Goal: Task Accomplishment & Management: Manage account settings

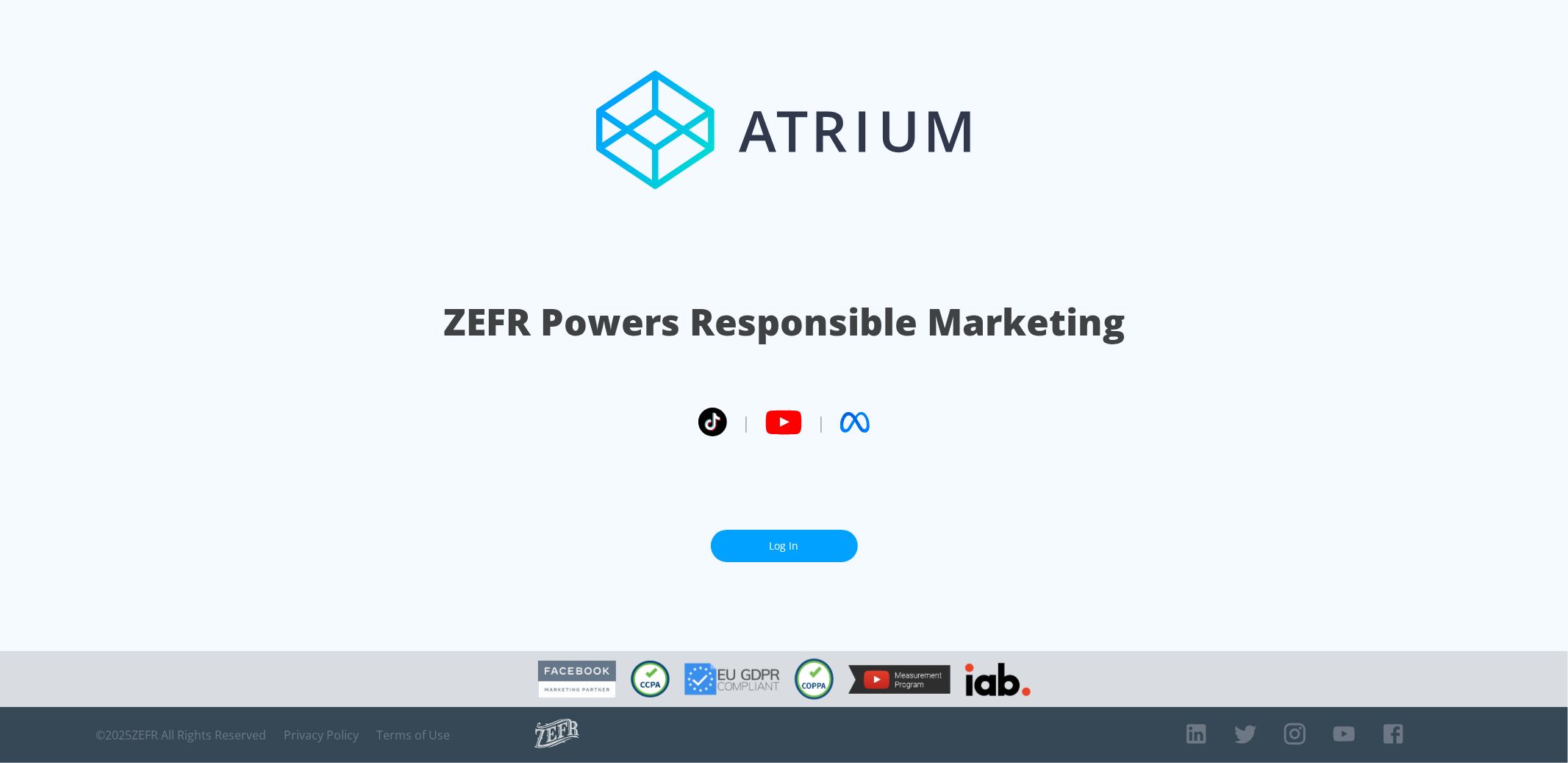
click at [768, 547] on link "Log In" at bounding box center [784, 546] width 147 height 33
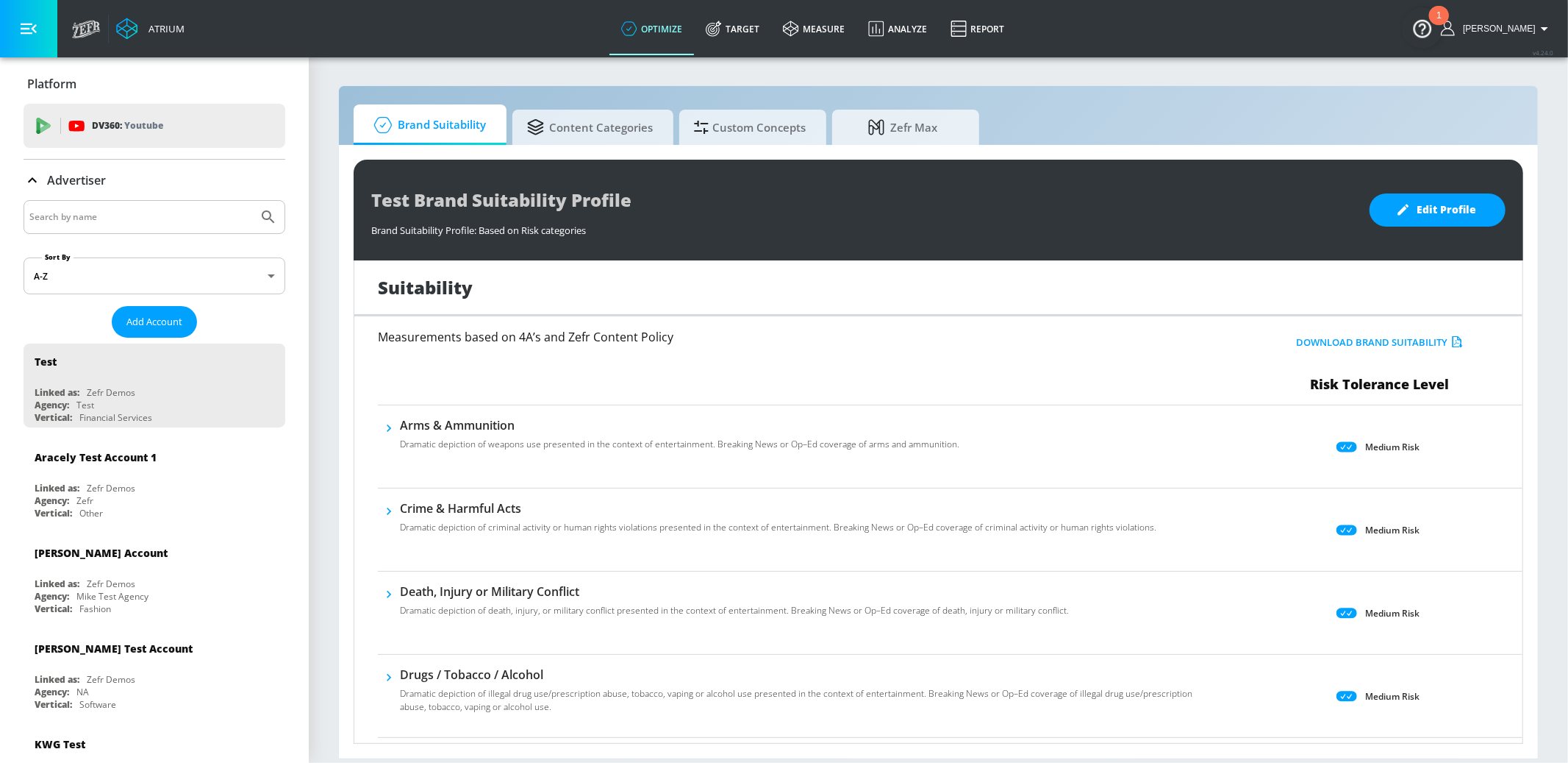
click at [101, 232] on div at bounding box center [154, 217] width 261 height 34
click at [97, 202] on div at bounding box center [154, 217] width 261 height 34
click at [100, 211] on input "Search by name" at bounding box center [140, 217] width 223 height 20
type input "taco"
click at [252, 201] on button "Submit Search" at bounding box center [268, 217] width 32 height 32
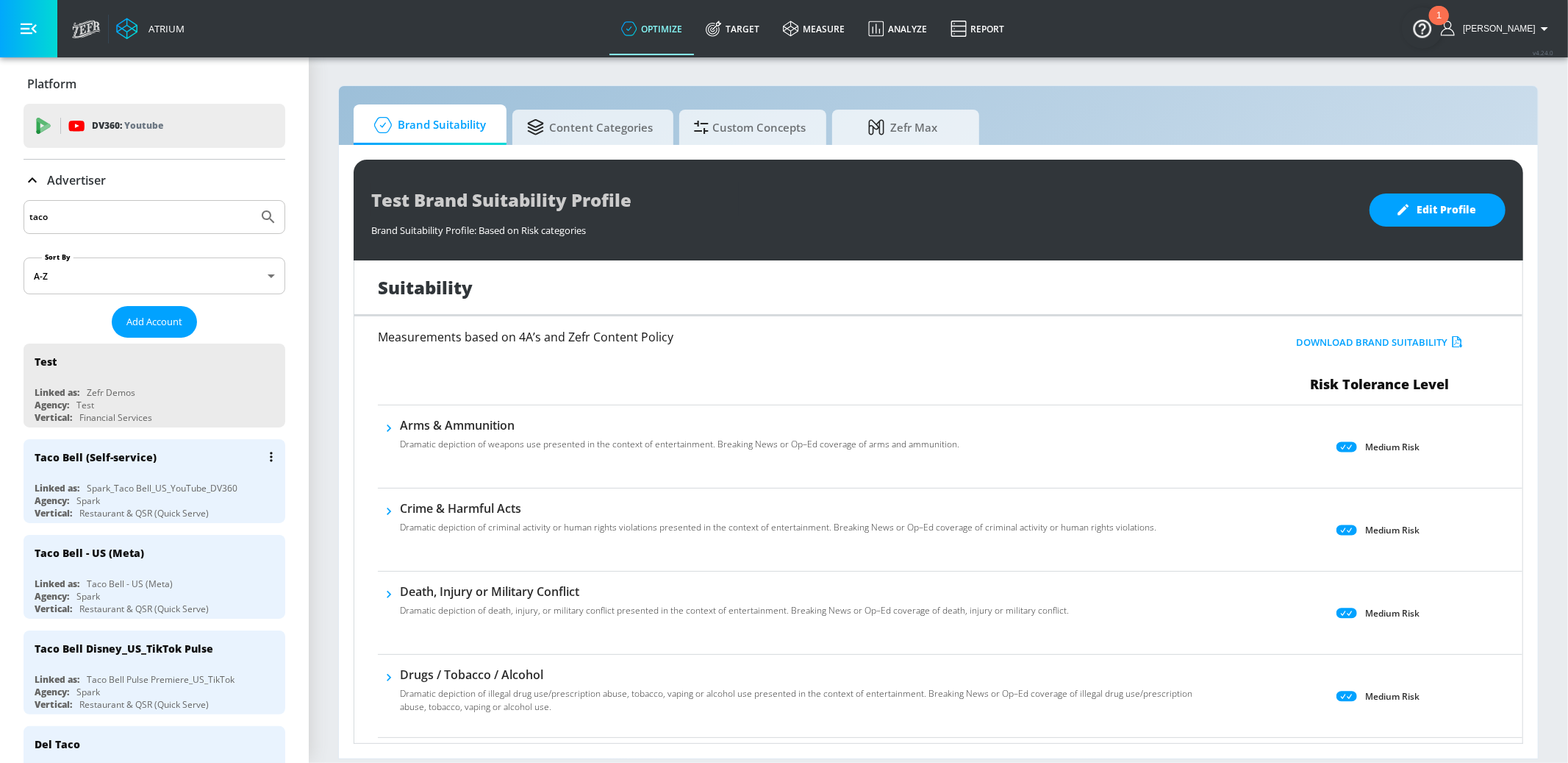
click at [211, 461] on div "Taco Bell (Self-service)" at bounding box center [158, 457] width 247 height 36
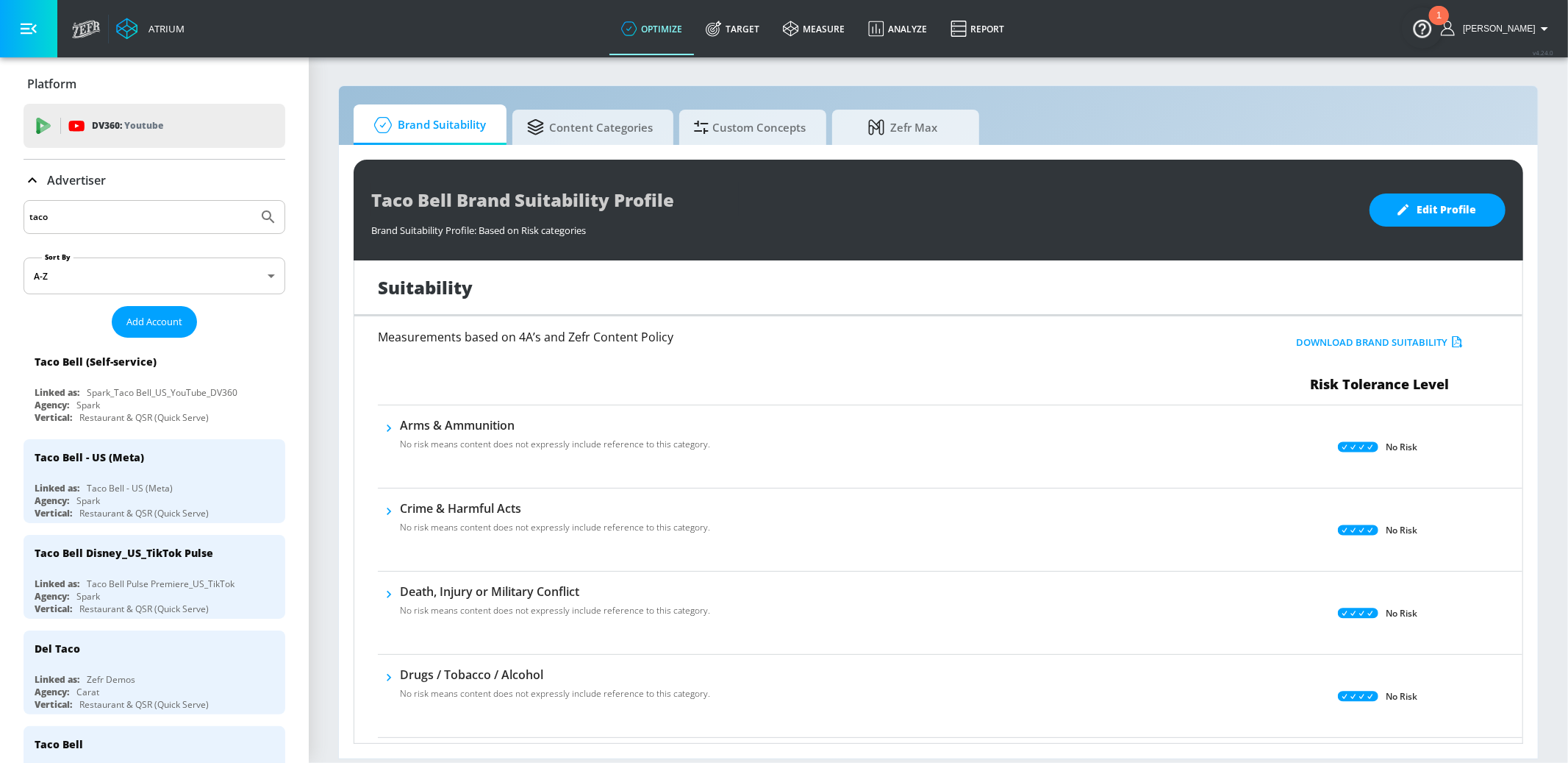
drag, startPoint x: 1419, startPoint y: 211, endPoint x: 1436, endPoint y: 267, distance: 58.5
click at [1419, 212] on span "Edit Profile" at bounding box center [1437, 210] width 77 height 19
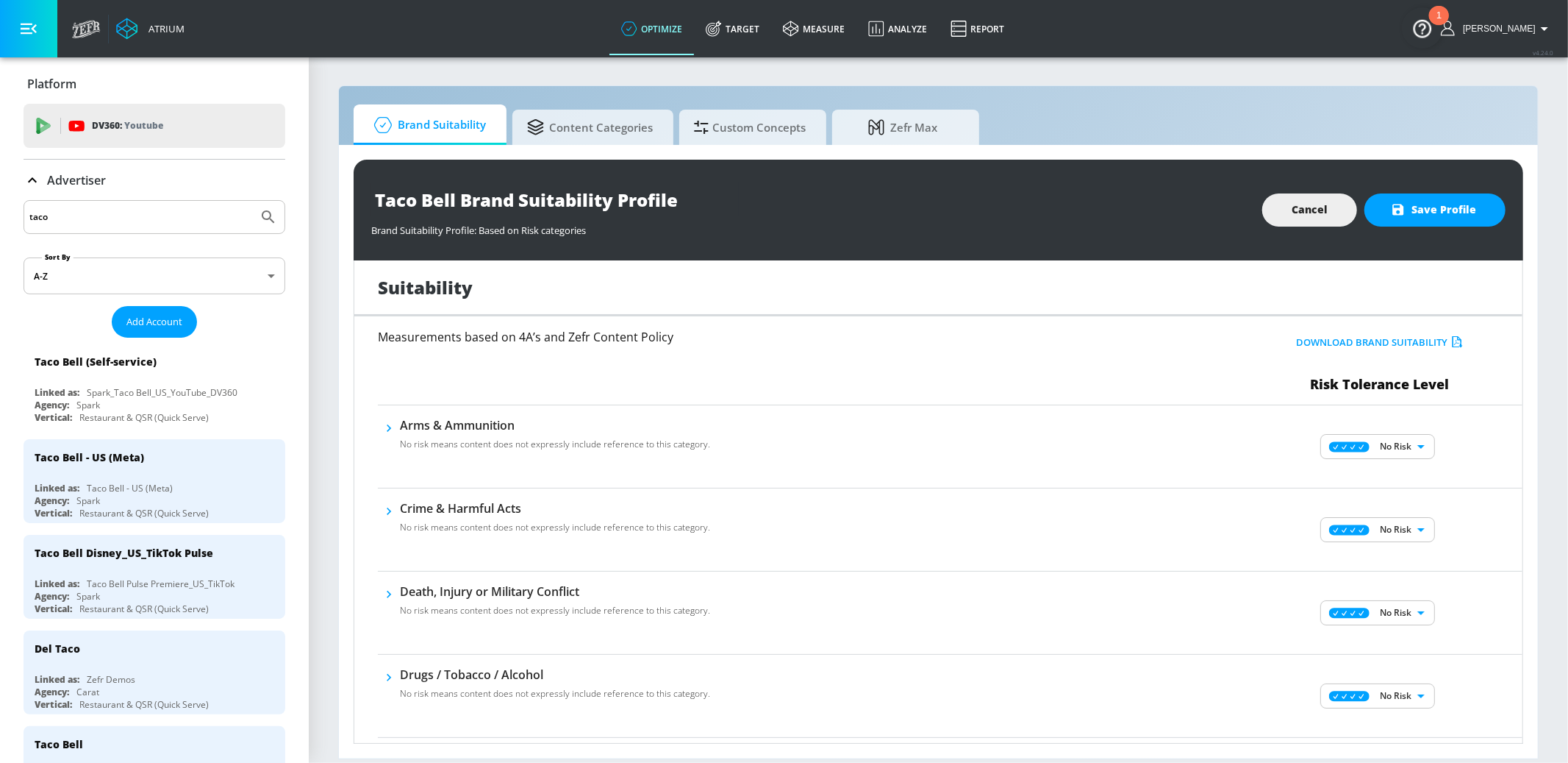
click at [1403, 442] on body "Atrium optimize Target measure Analyze Report optimize Target measure Analyze R…" at bounding box center [784, 382] width 1568 height 763
click at [1398, 495] on p "Low Risk" at bounding box center [1404, 497] width 37 height 13
type input "LOW"
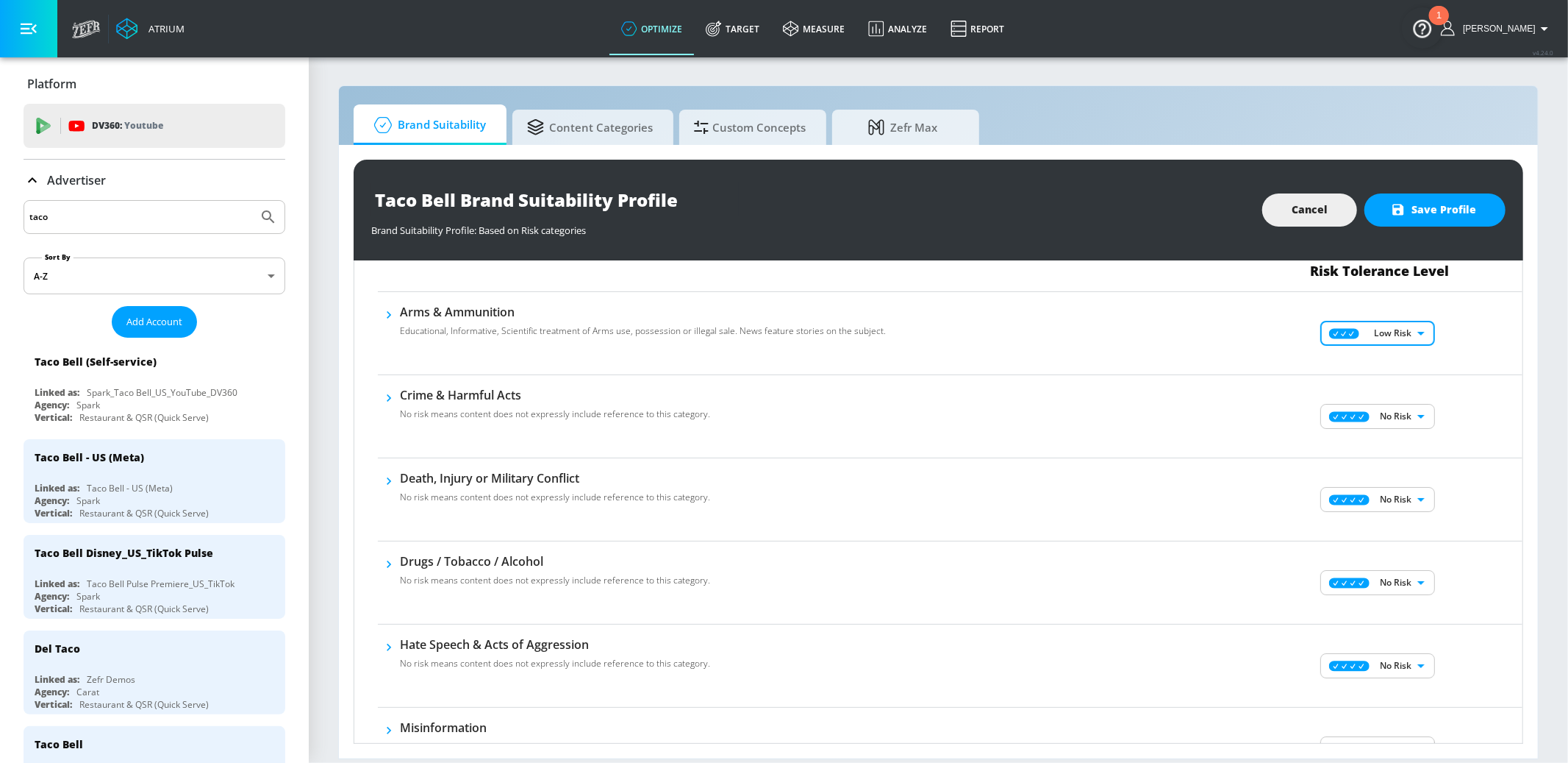
scroll to position [121, 0]
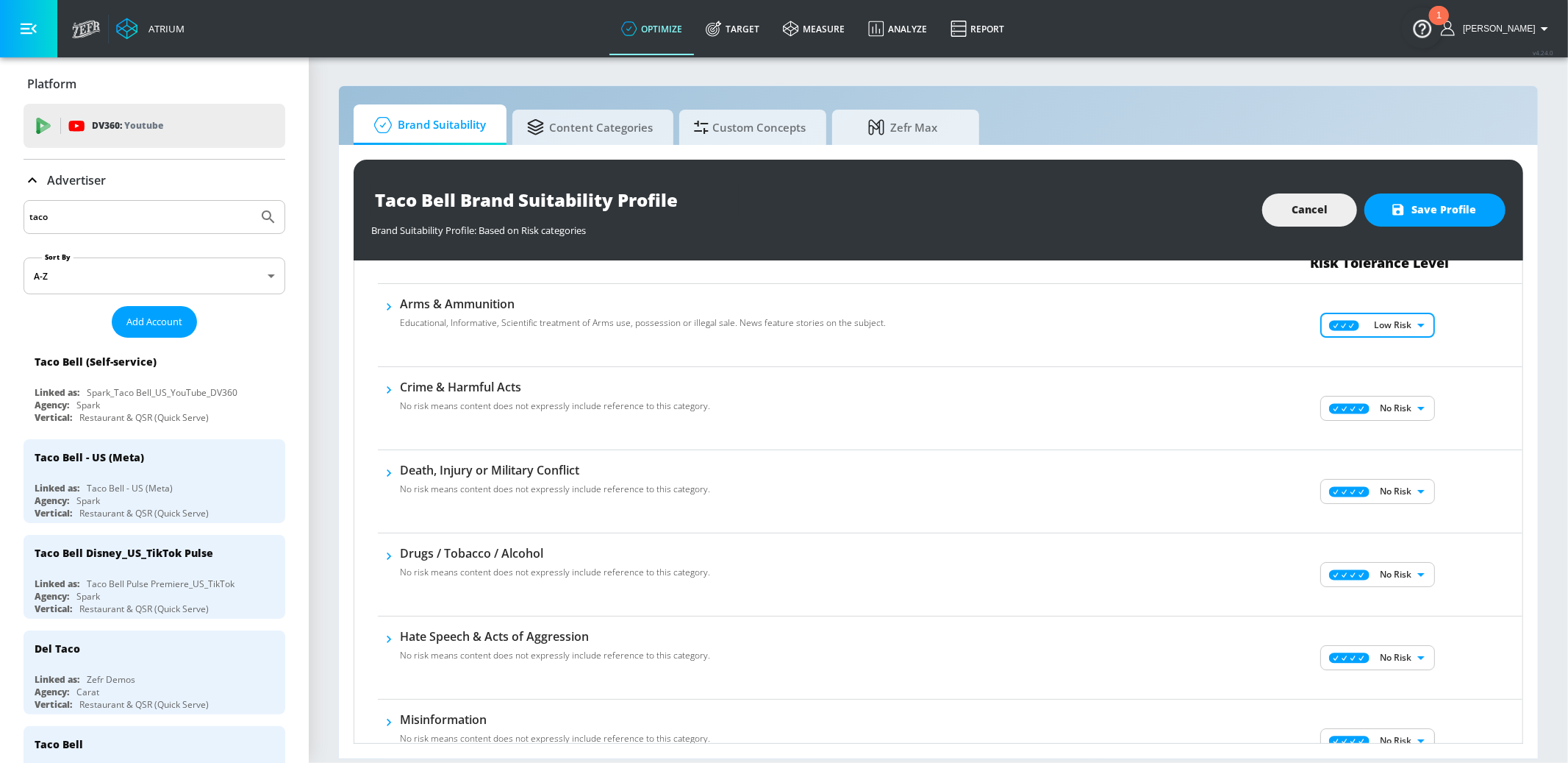
click at [1395, 412] on body "Atrium optimize Target measure Analyze Report optimize Target measure Analyze R…" at bounding box center [784, 382] width 1568 height 763
click at [1381, 455] on div "Low Risk" at bounding box center [1378, 459] width 92 height 13
type input "LOW"
drag, startPoint x: 1391, startPoint y: 481, endPoint x: 1388, endPoint y: 490, distance: 9.5
click at [1391, 481] on body "Atrium optimize Target measure Analyze Report optimize Target measure Analyze R…" at bounding box center [784, 382] width 1568 height 763
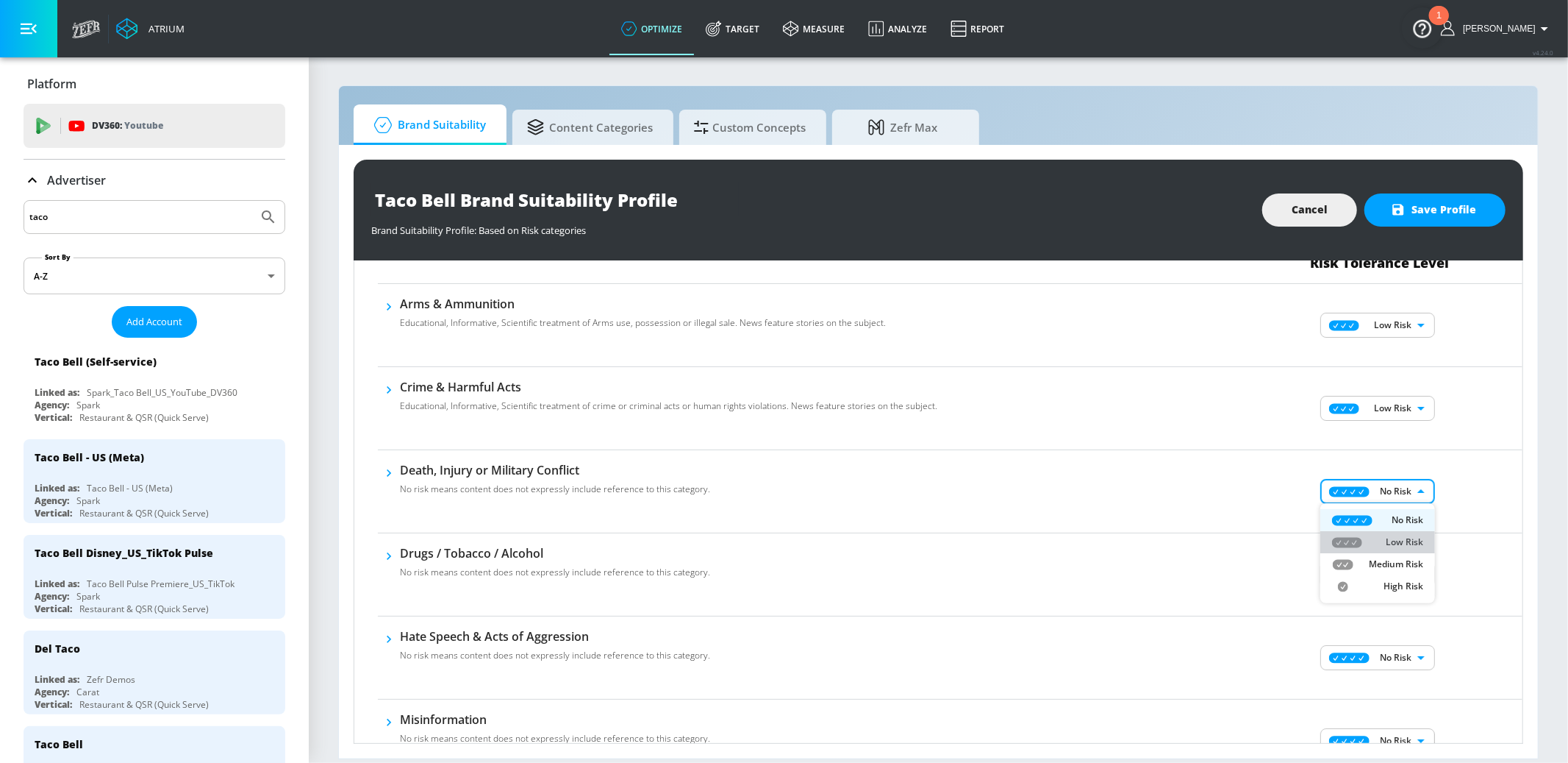
click at [1376, 542] on div "Low Risk" at bounding box center [1378, 542] width 92 height 13
type input "LOW"
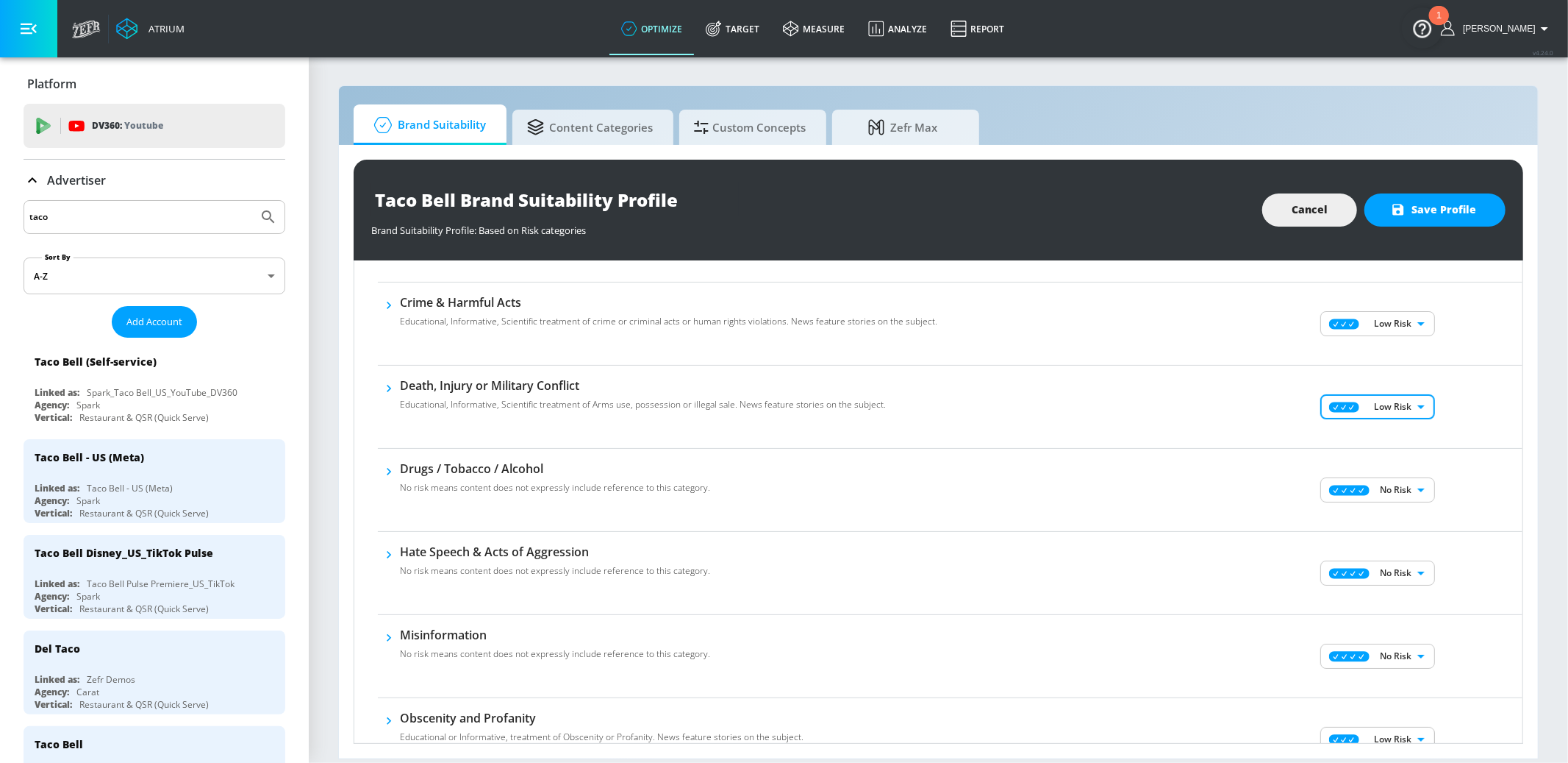
scroll to position [229, 0]
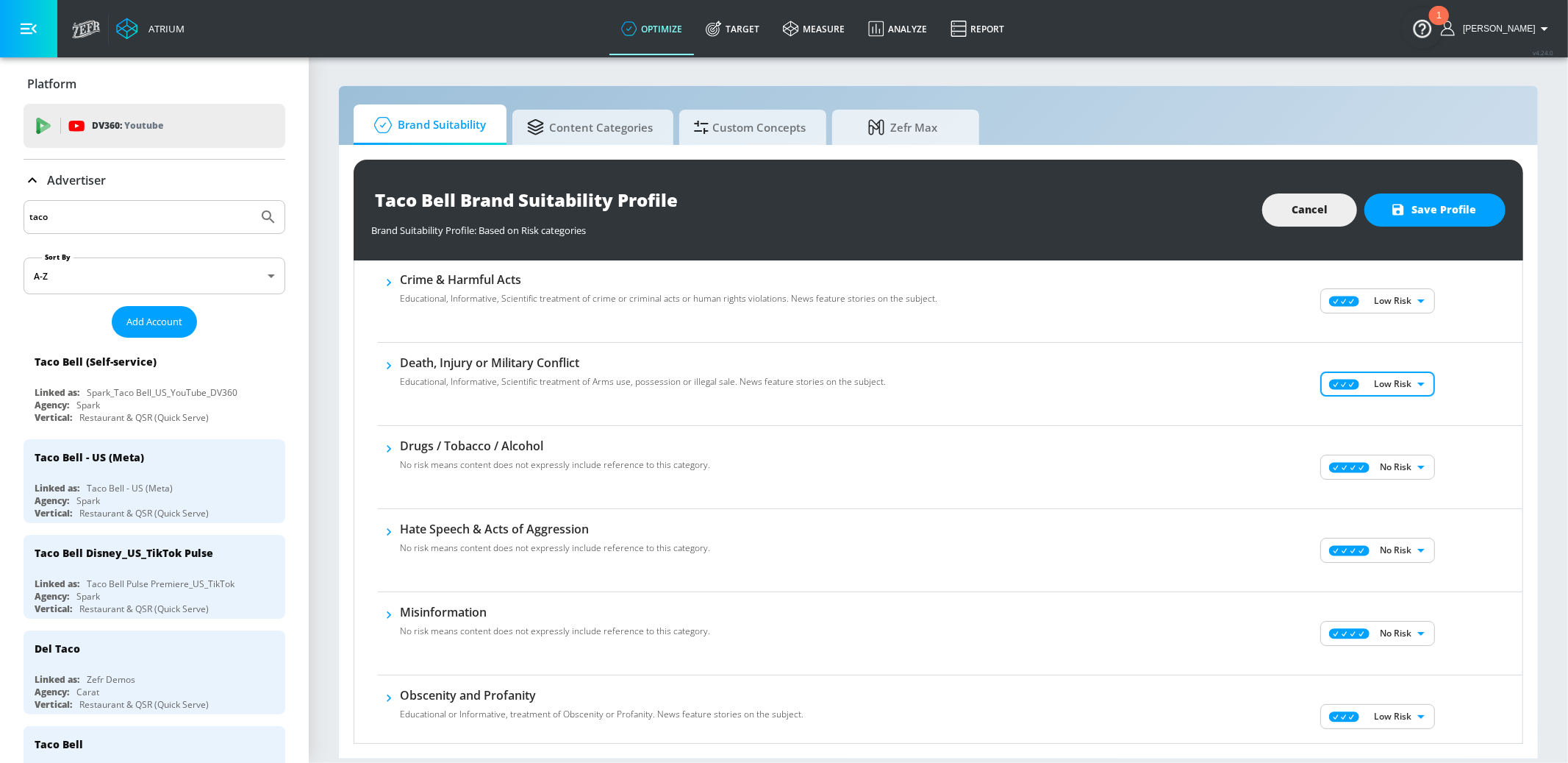
click at [1394, 461] on body "Atrium optimize Target measure Analyze Report optimize Target measure Analyze R…" at bounding box center [784, 382] width 1568 height 763
click at [1392, 511] on p "Low Risk" at bounding box center [1404, 518] width 37 height 13
type input "LOW"
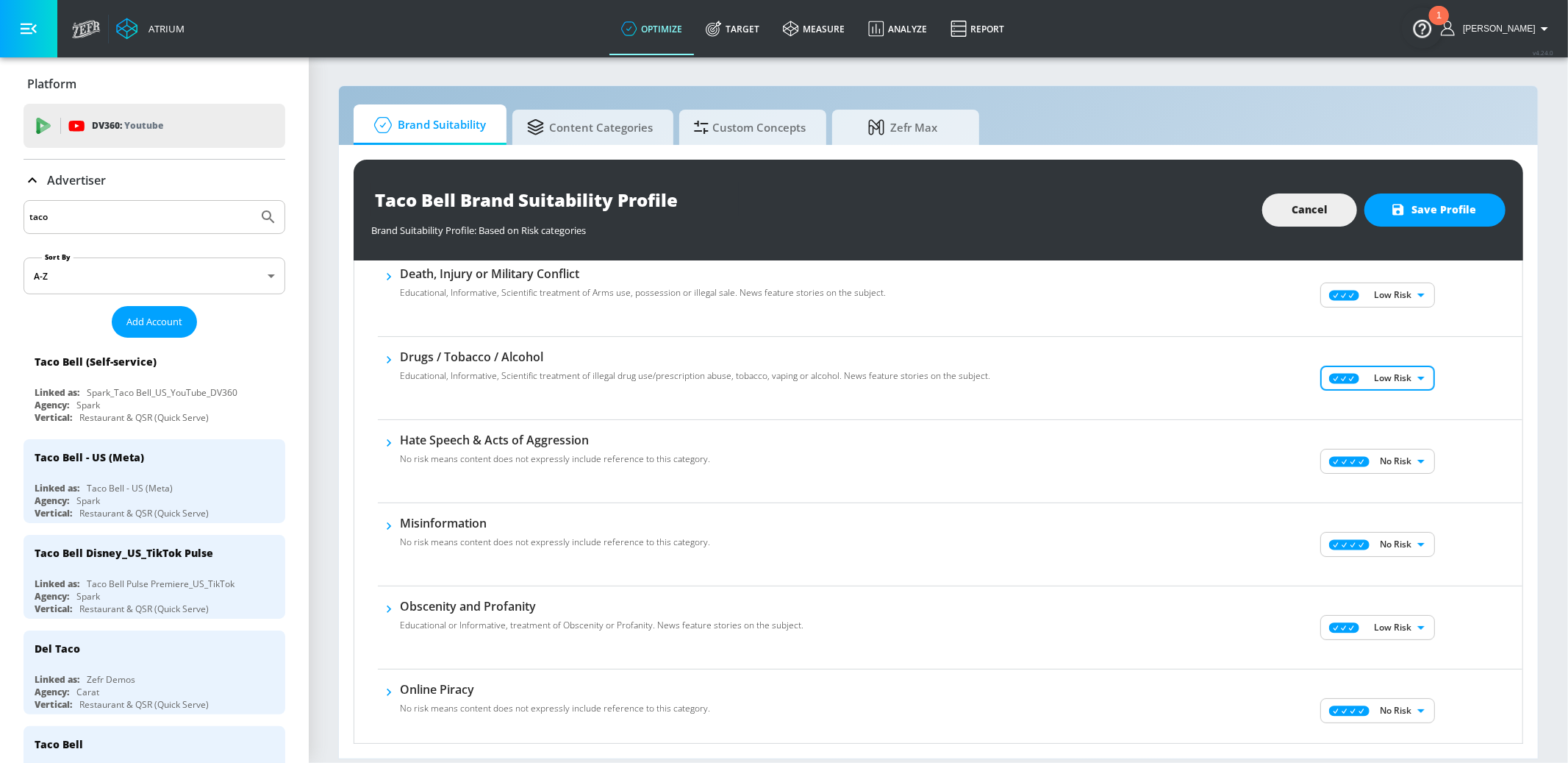
scroll to position [319, 0]
click at [1383, 459] on body "Atrium optimize Target measure Analyze Report optimize Target measure Analyze R…" at bounding box center [784, 382] width 1568 height 763
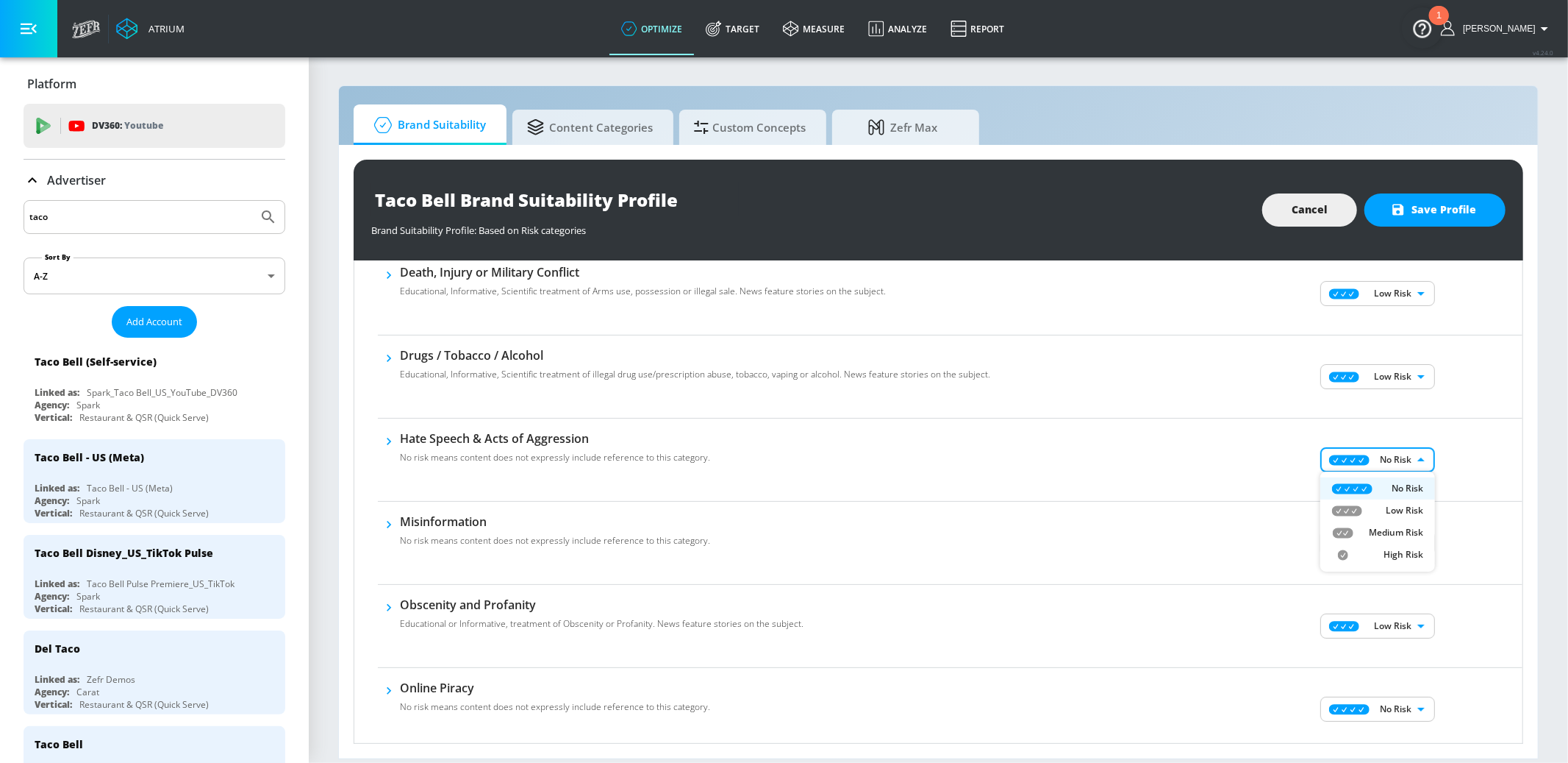
click at [1385, 513] on div "Low Risk" at bounding box center [1378, 510] width 92 height 13
type input "LOW"
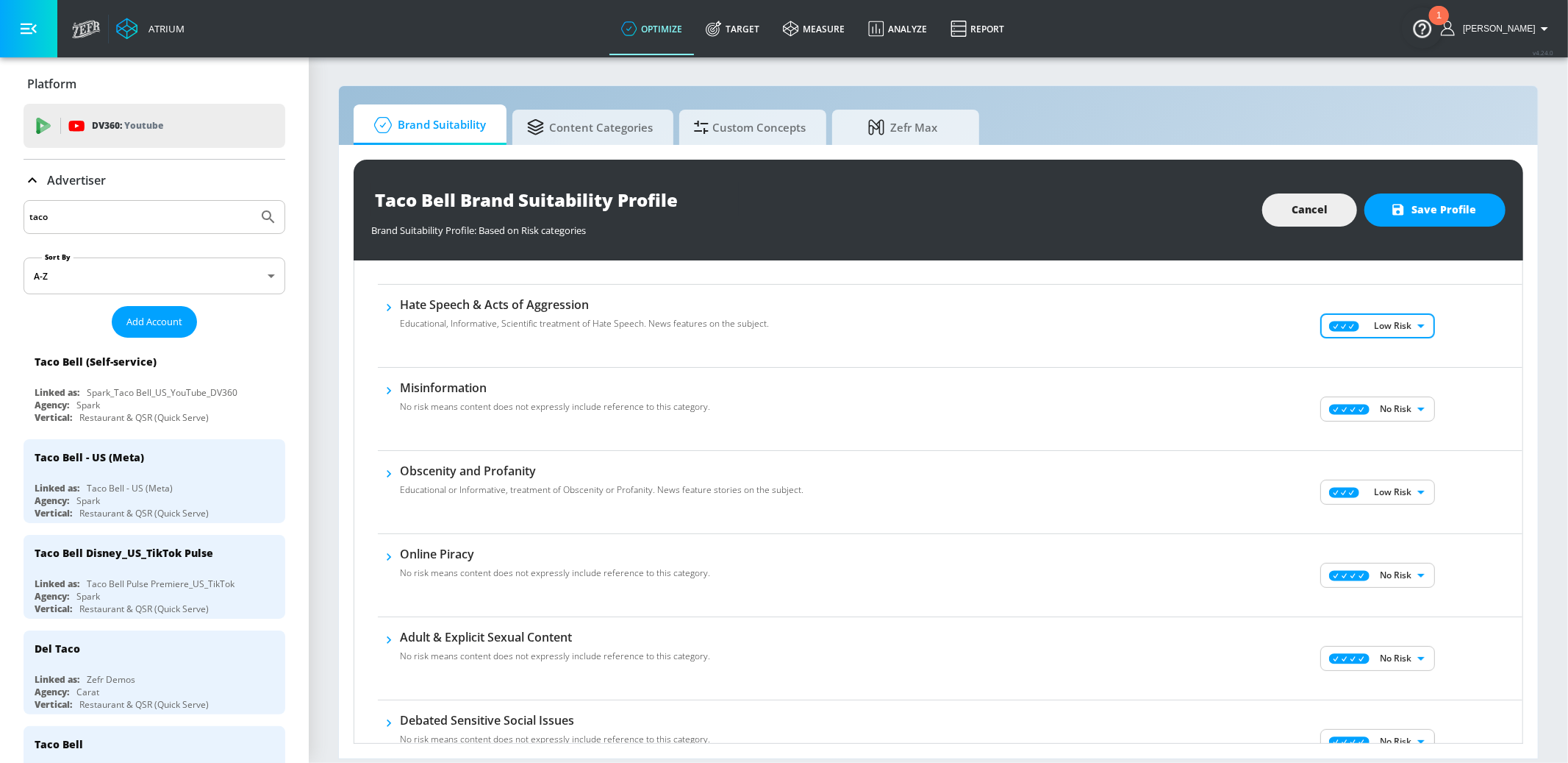
scroll to position [460, 0]
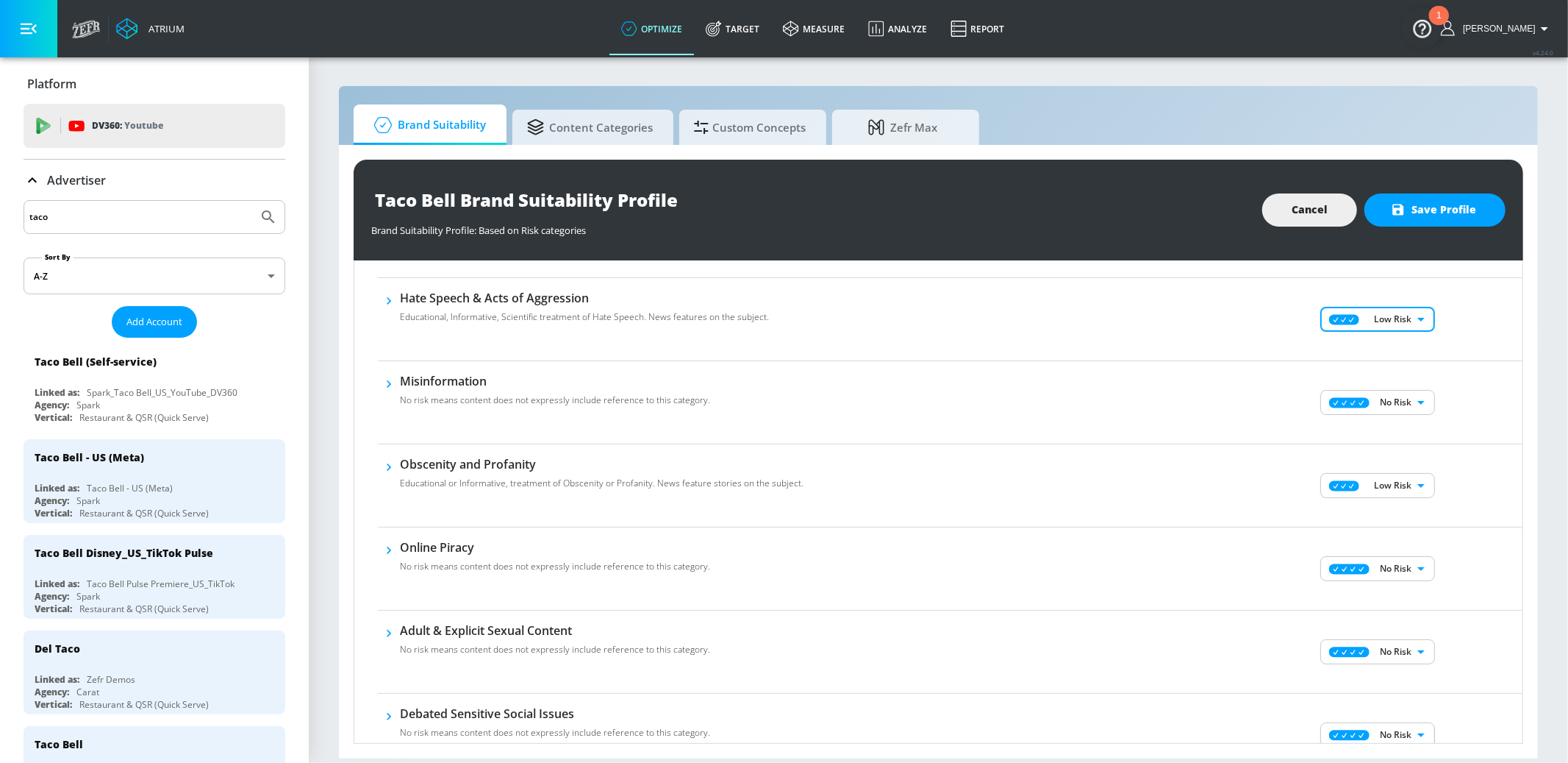
click at [1410, 492] on body "Atrium optimize Target measure Analyze Report optimize Target measure Analyze R…" at bounding box center [784, 382] width 1568 height 763
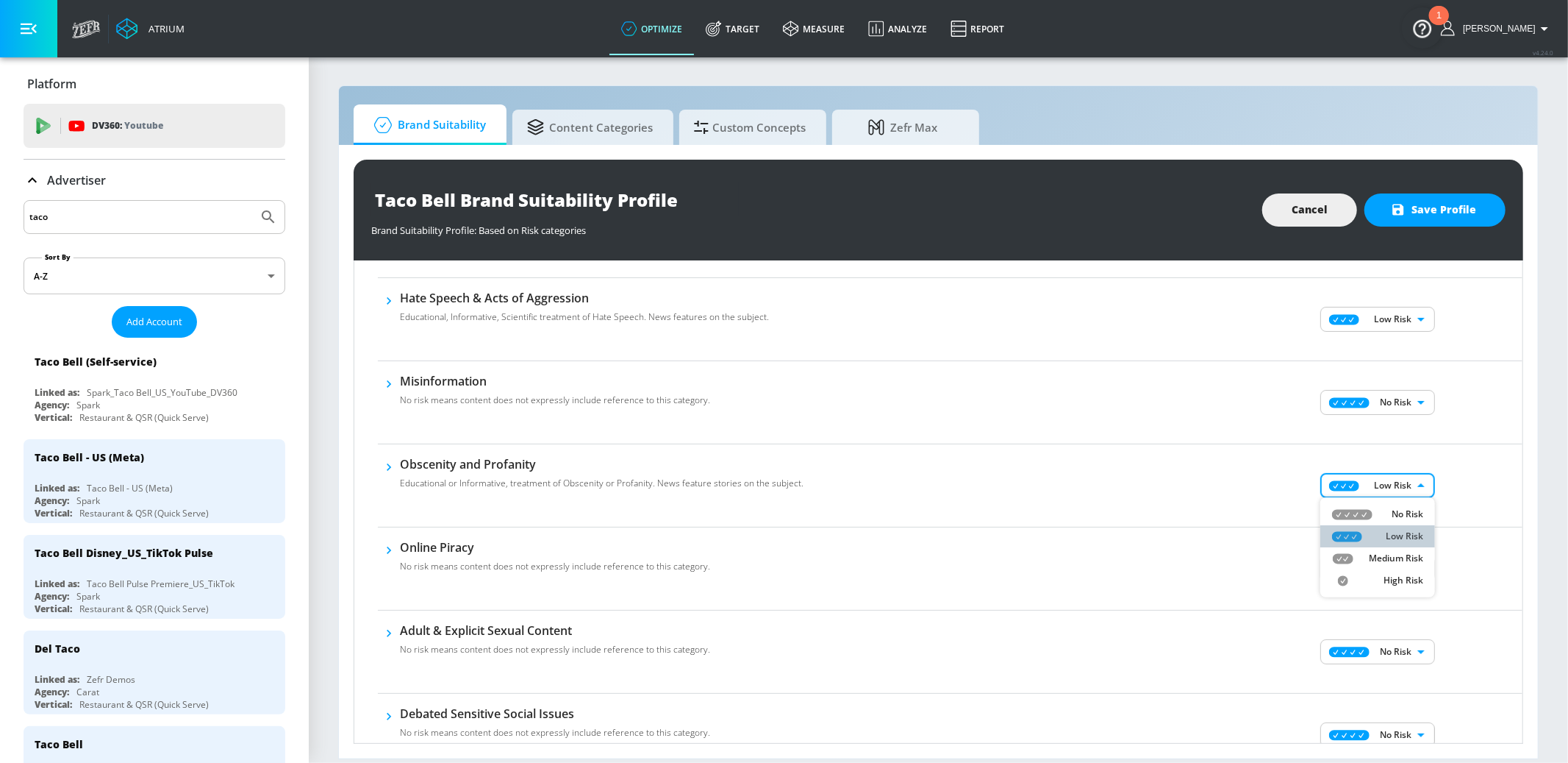
click at [1396, 540] on p "Low Risk" at bounding box center [1404, 536] width 37 height 13
click at [389, 465] on icon "button" at bounding box center [388, 467] width 4 height 7
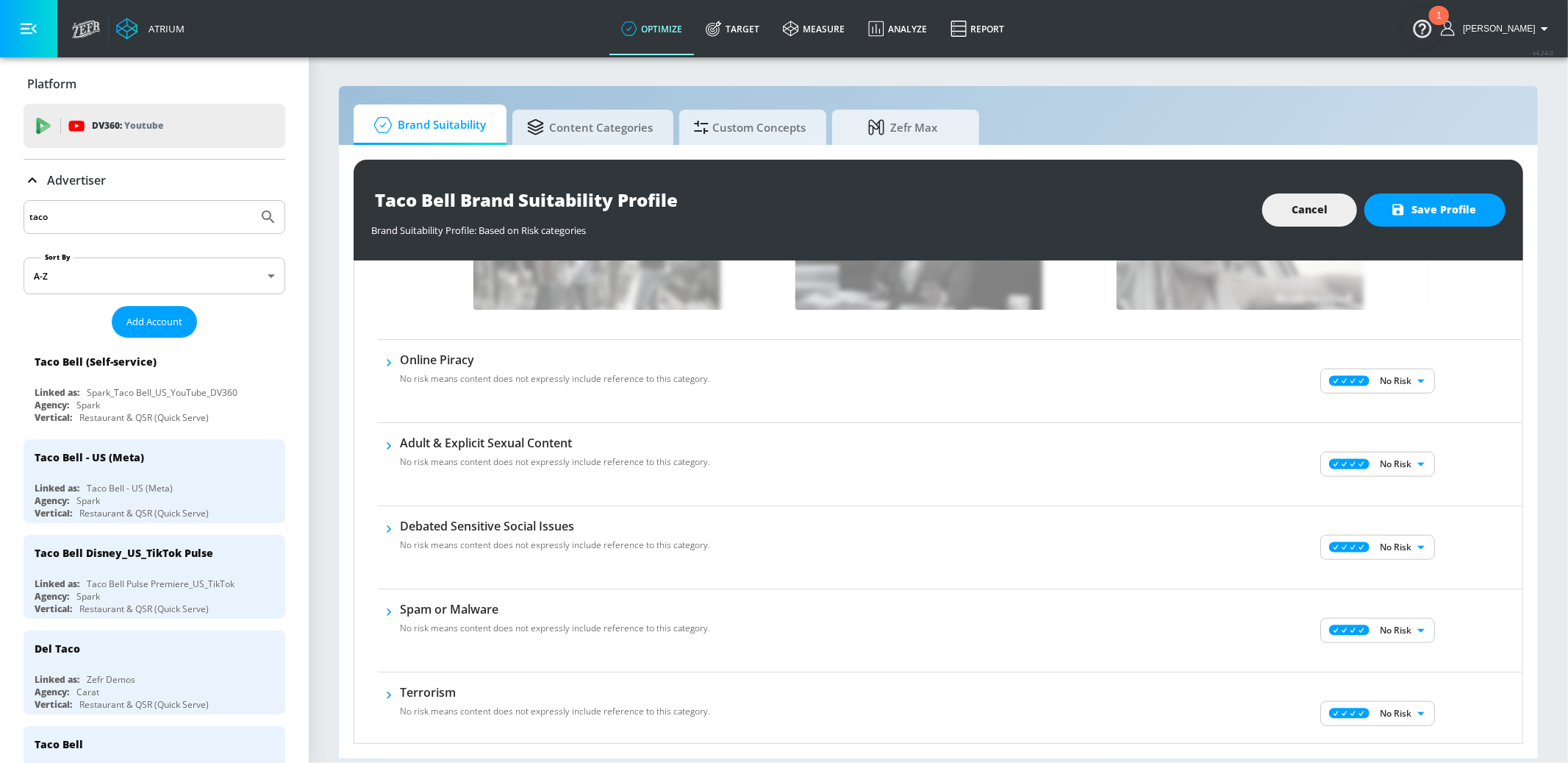
scroll to position [1384, 0]
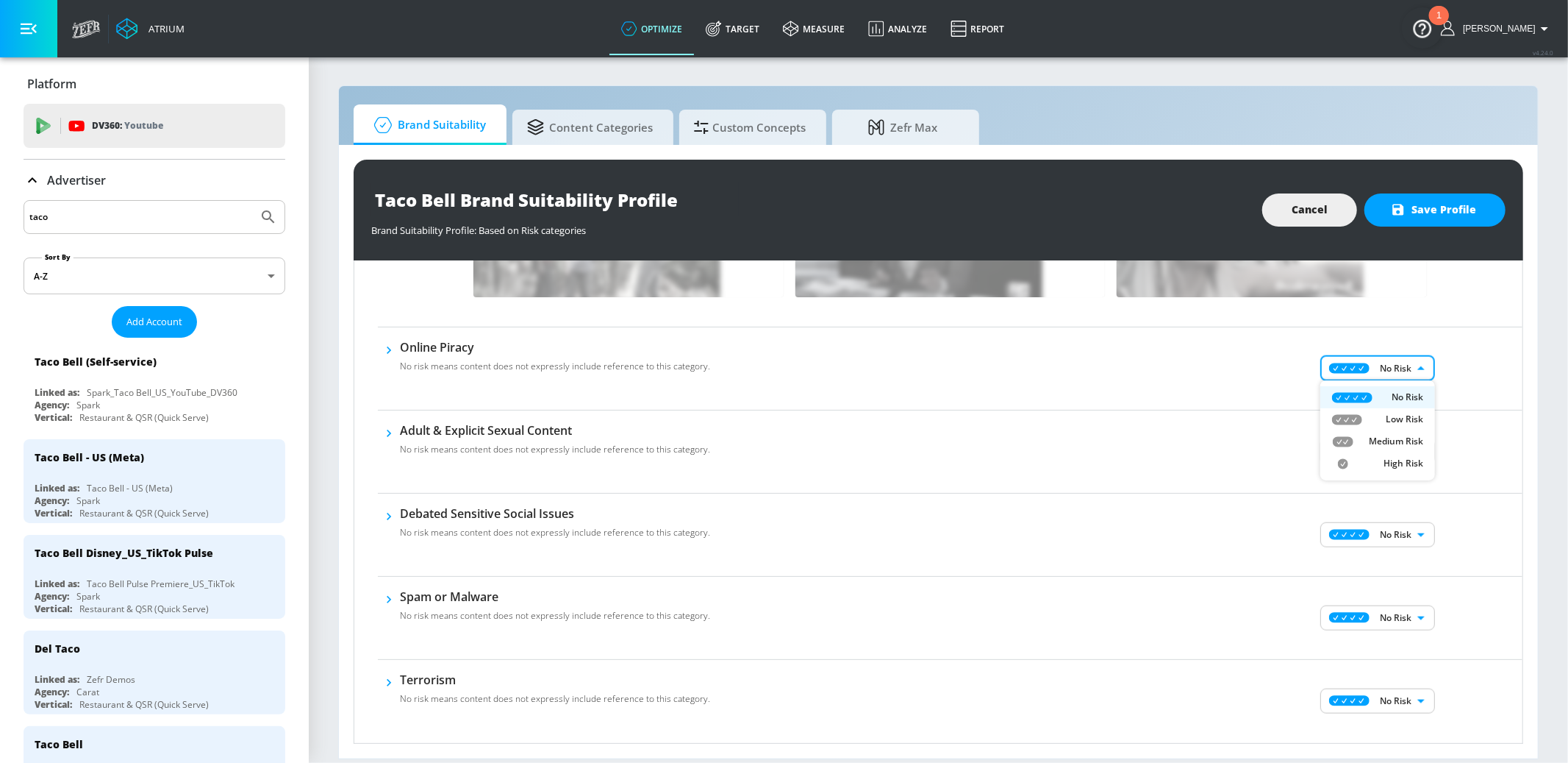
click at [1420, 360] on body "Atrium optimize Target measure Analyze Report optimize Target measure Analyze R…" at bounding box center [784, 382] width 1568 height 763
click at [1399, 420] on p "Low Risk" at bounding box center [1404, 419] width 37 height 13
type input "LOW"
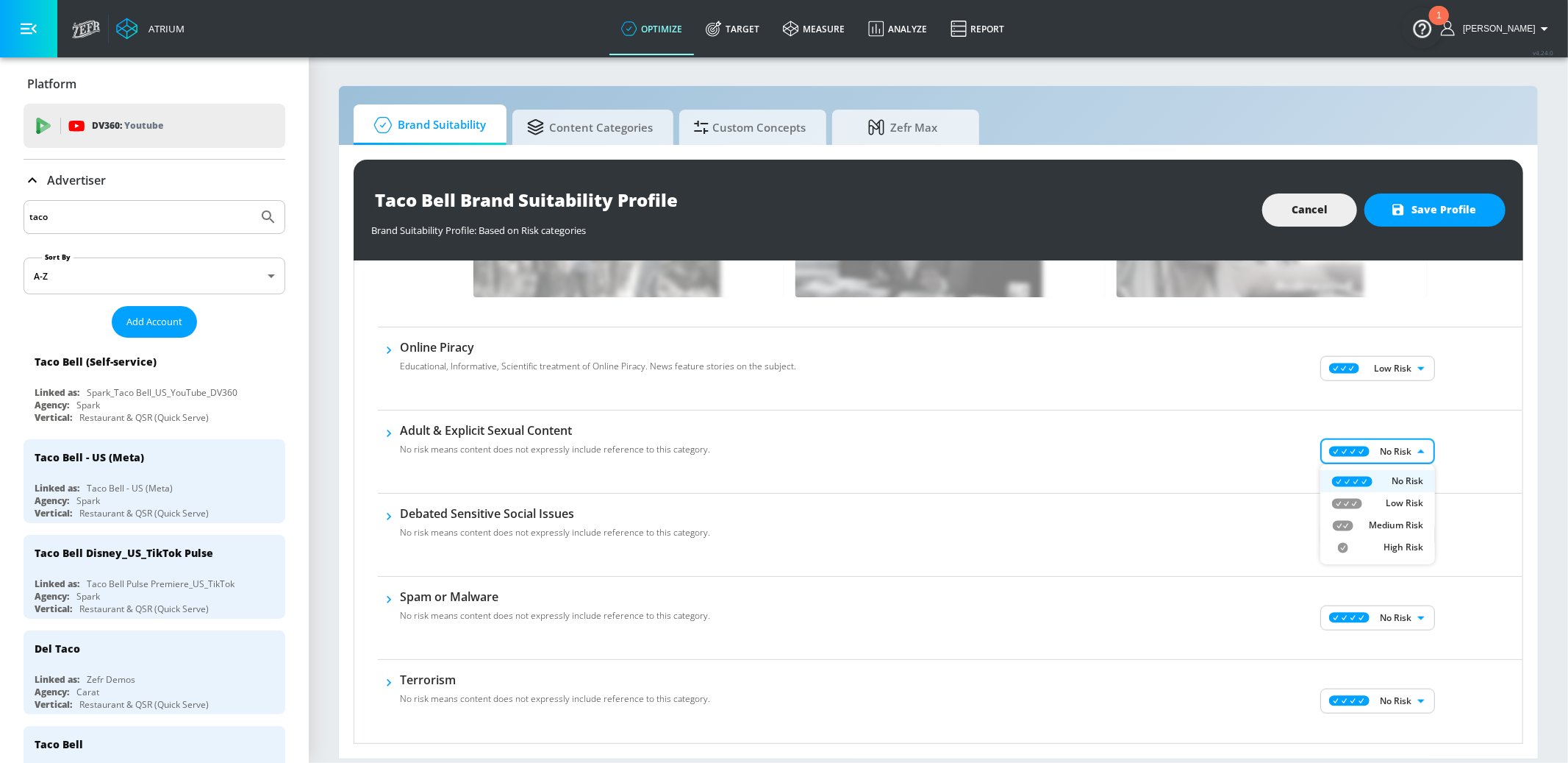
drag, startPoint x: 1386, startPoint y: 442, endPoint x: 1355, endPoint y: 508, distance: 72.9
click at [1386, 444] on body "Atrium optimize Target measure Analyze Report optimize Target measure Analyze R…" at bounding box center [784, 382] width 1568 height 763
click at [1151, 448] on div at bounding box center [784, 382] width 1568 height 763
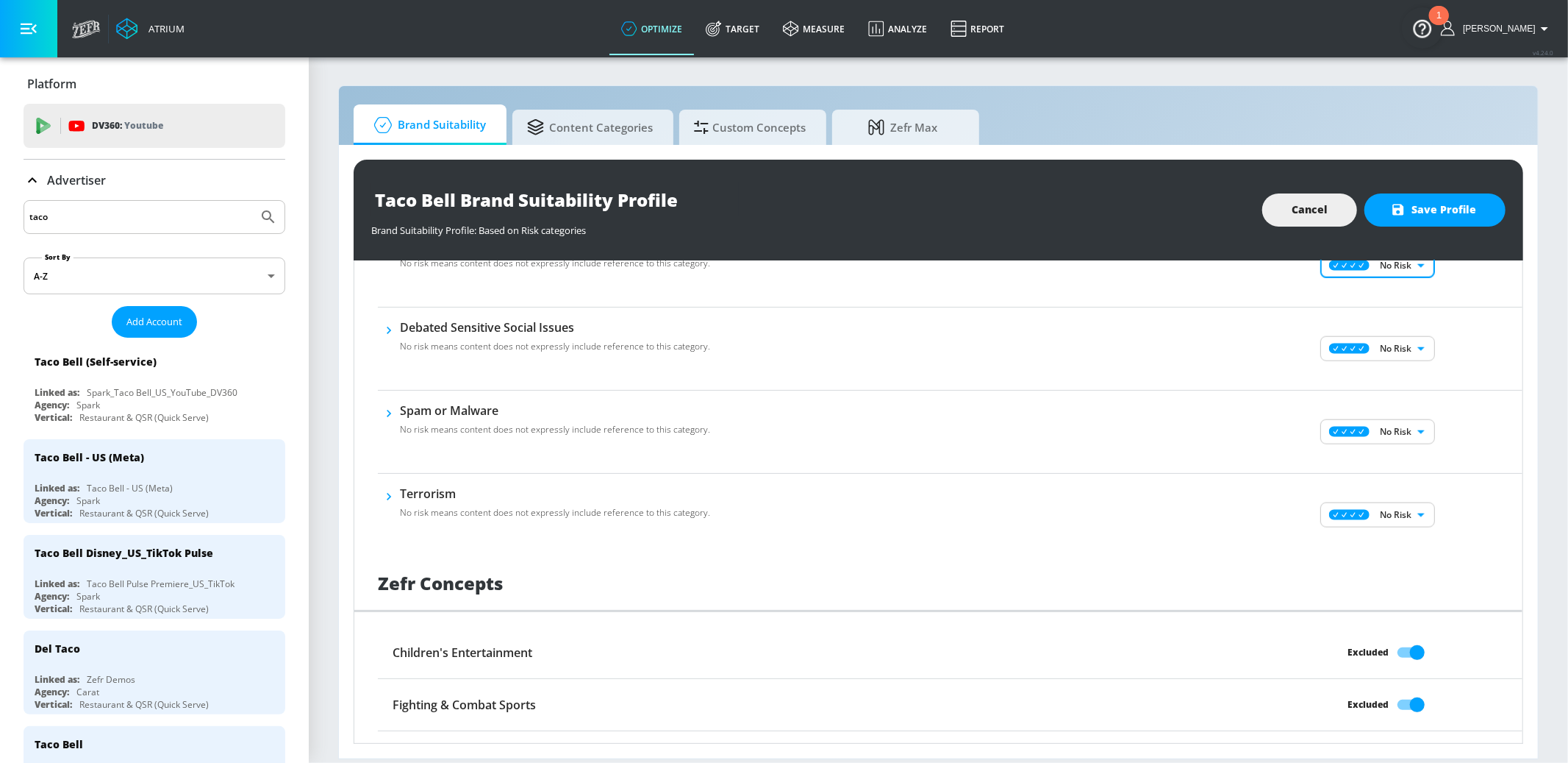
scroll to position [1597, 0]
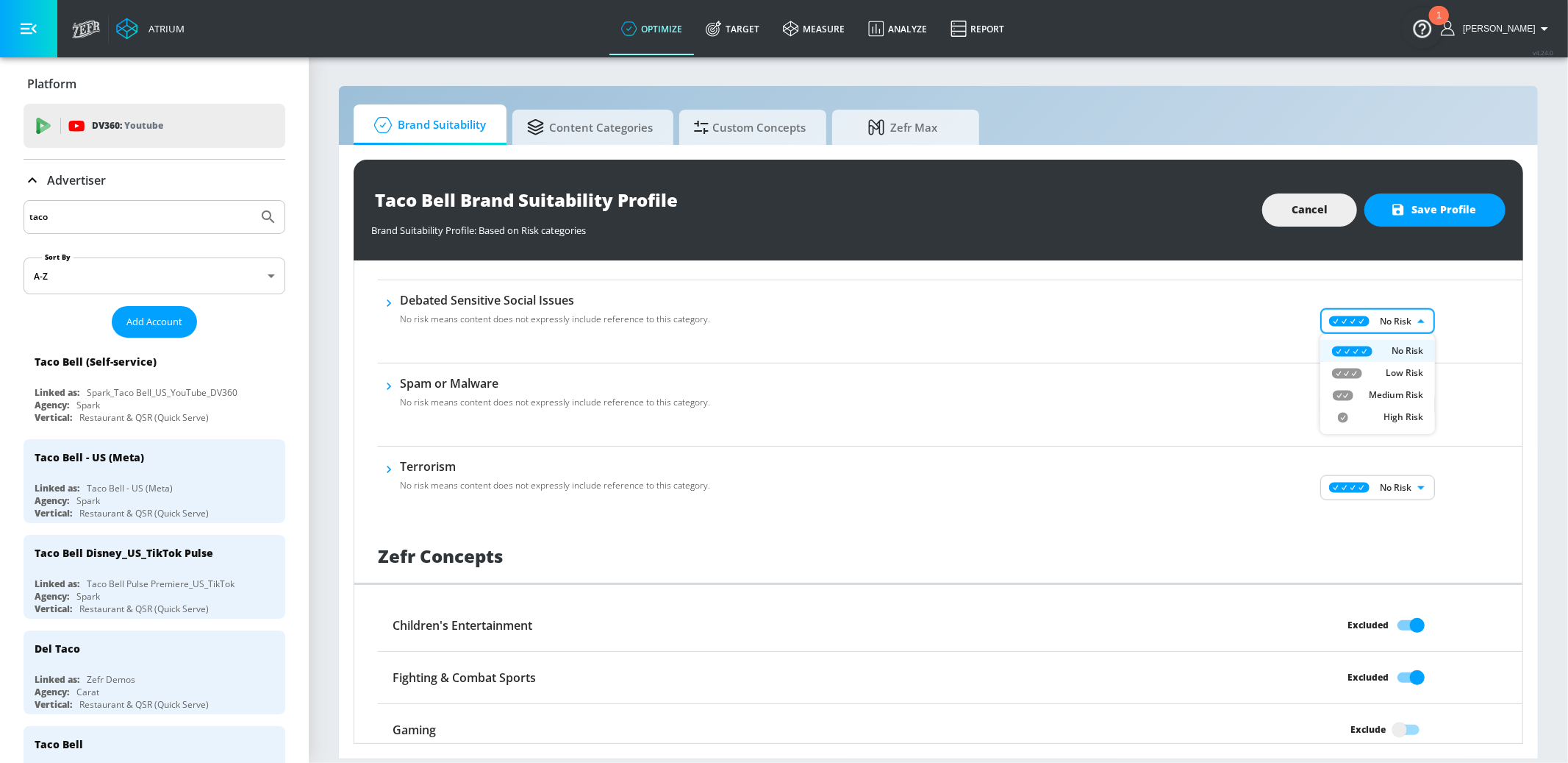
click at [1420, 318] on body "Atrium optimize Target measure Analyze Report optimize Target measure Analyze R…" at bounding box center [784, 382] width 1568 height 763
click at [1221, 301] on div at bounding box center [784, 382] width 1568 height 763
click at [1408, 406] on body "Atrium optimize Target measure Analyze Report optimize Target measure Analyze R…" at bounding box center [784, 382] width 1568 height 763
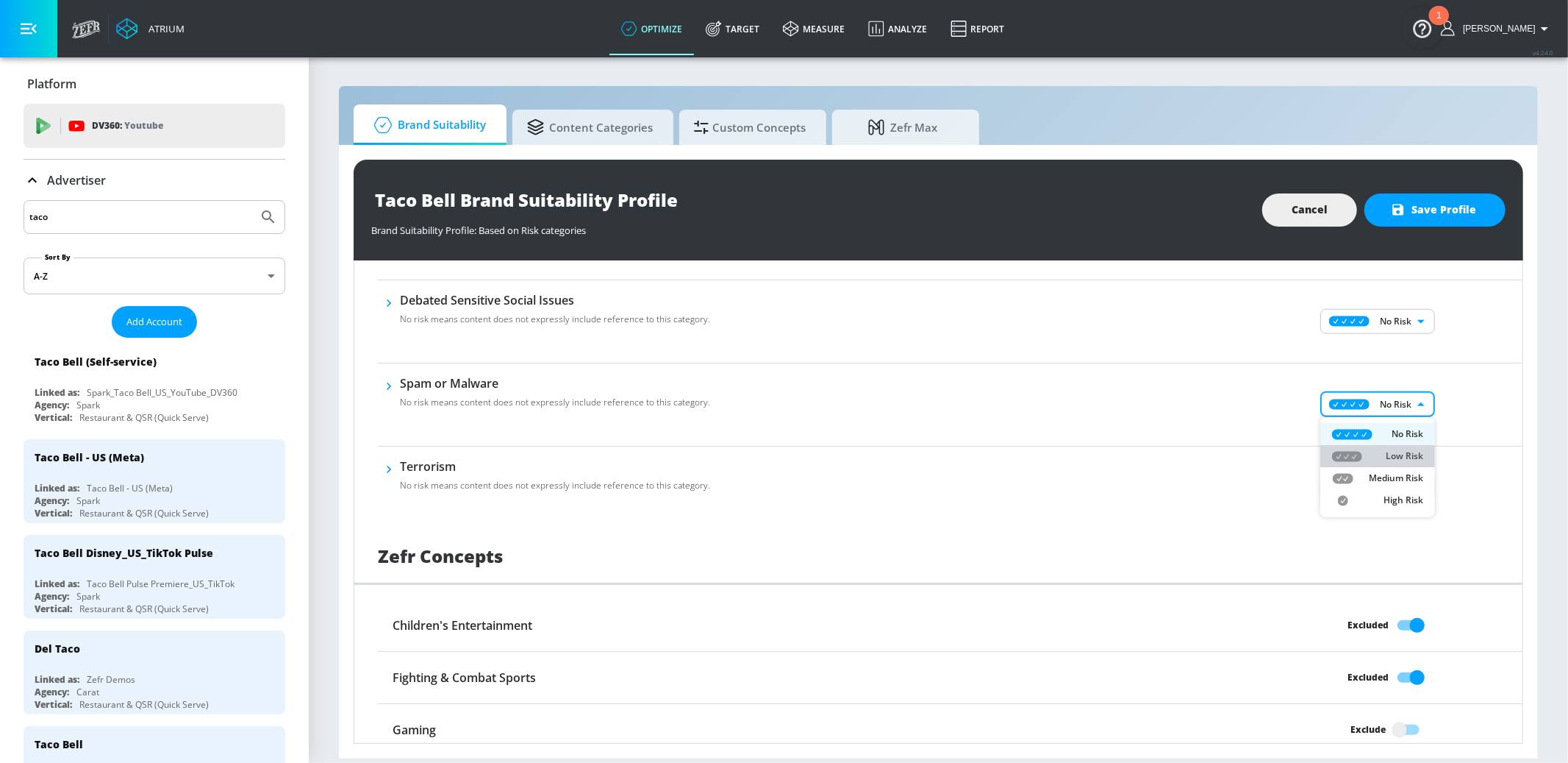
click at [1404, 457] on p "Low Risk" at bounding box center [1404, 455] width 37 height 13
type input "LOW"
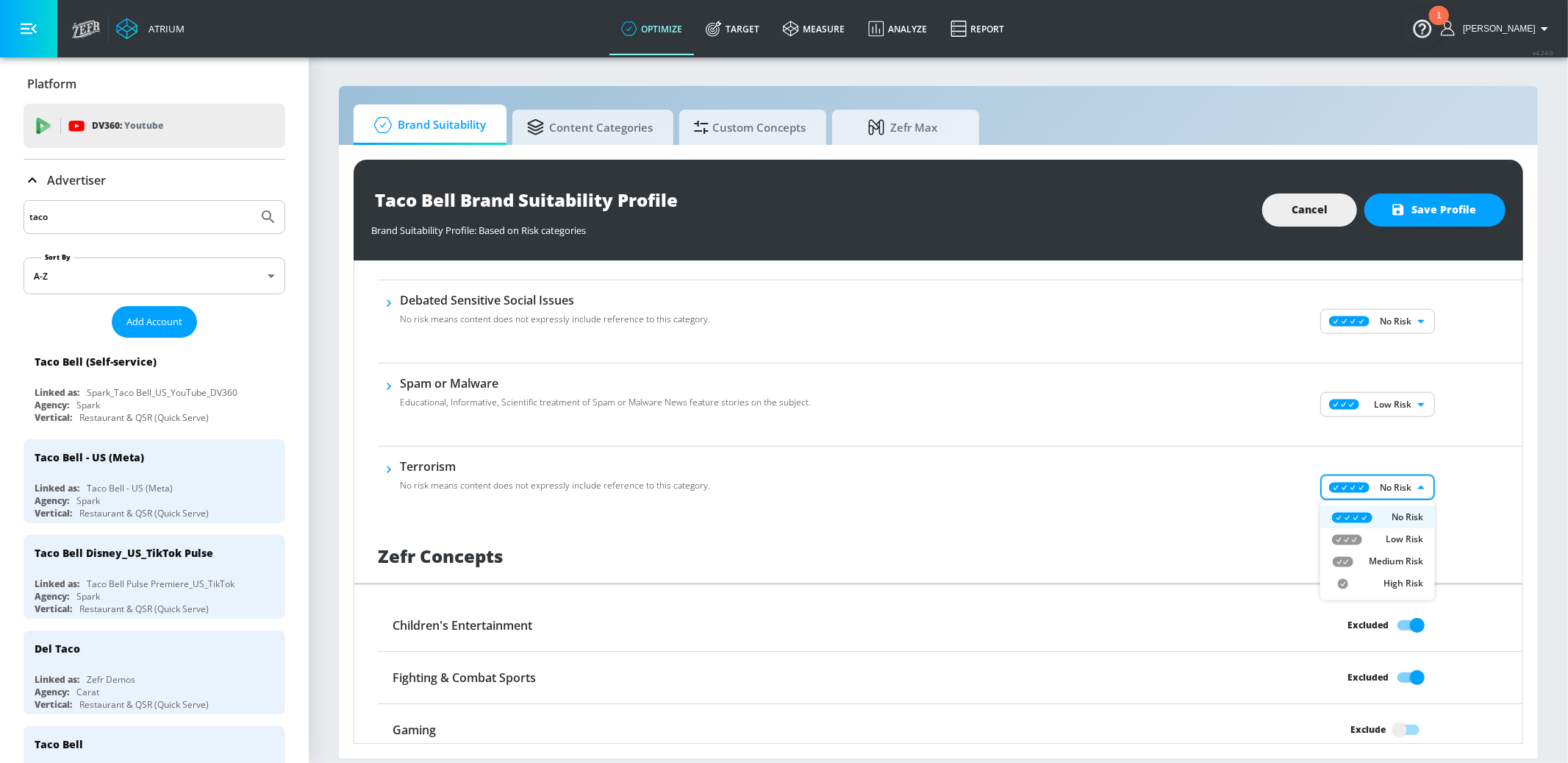
drag, startPoint x: 1406, startPoint y: 486, endPoint x: 1394, endPoint y: 530, distance: 45.6
click at [1406, 486] on body "Atrium optimize Target measure Analyze Report optimize Target measure Analyze R…" at bounding box center [784, 382] width 1568 height 763
click at [1380, 539] on div "Low Risk" at bounding box center [1378, 539] width 92 height 13
type input "LOW"
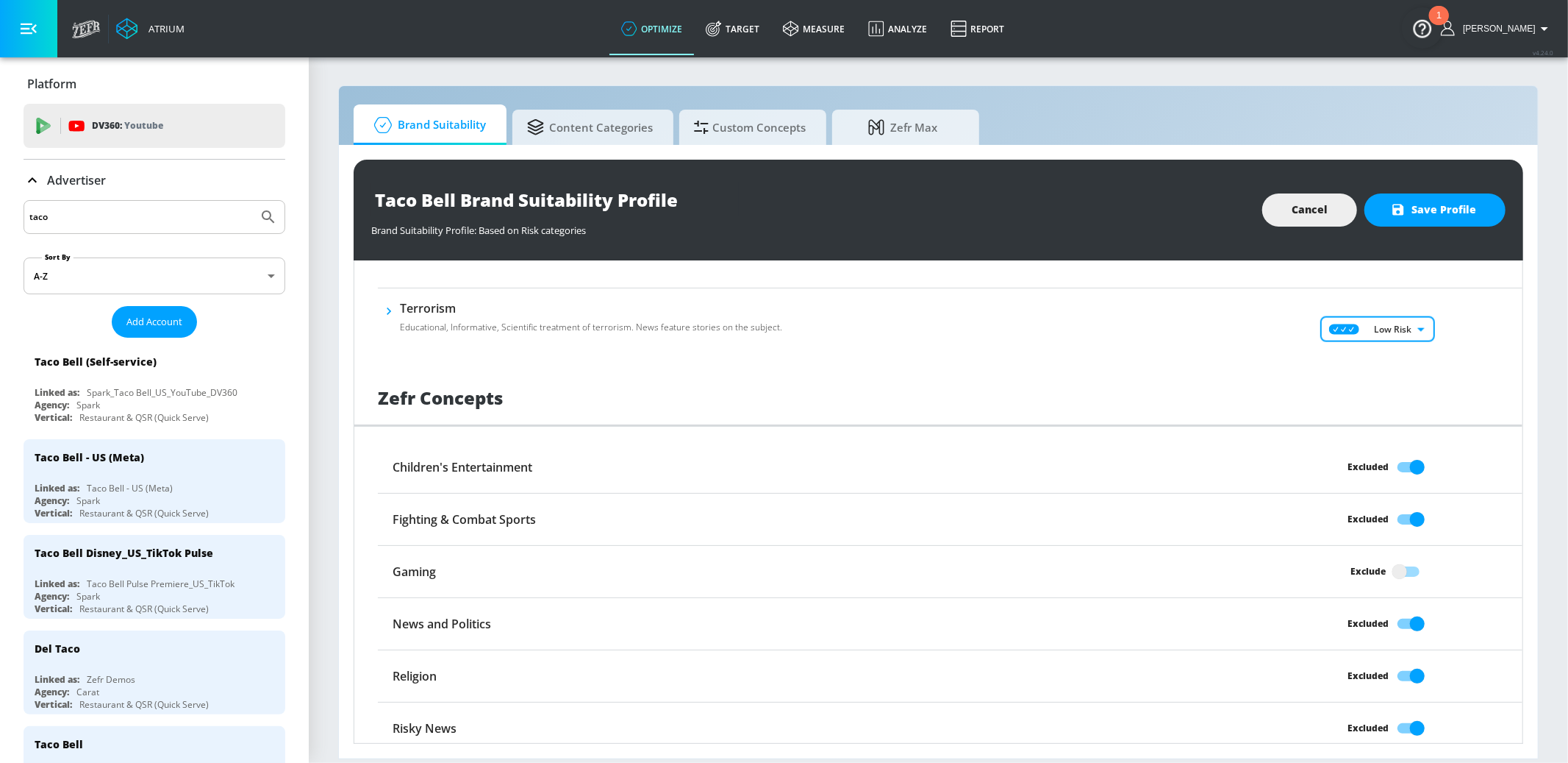
scroll to position [1765, 0]
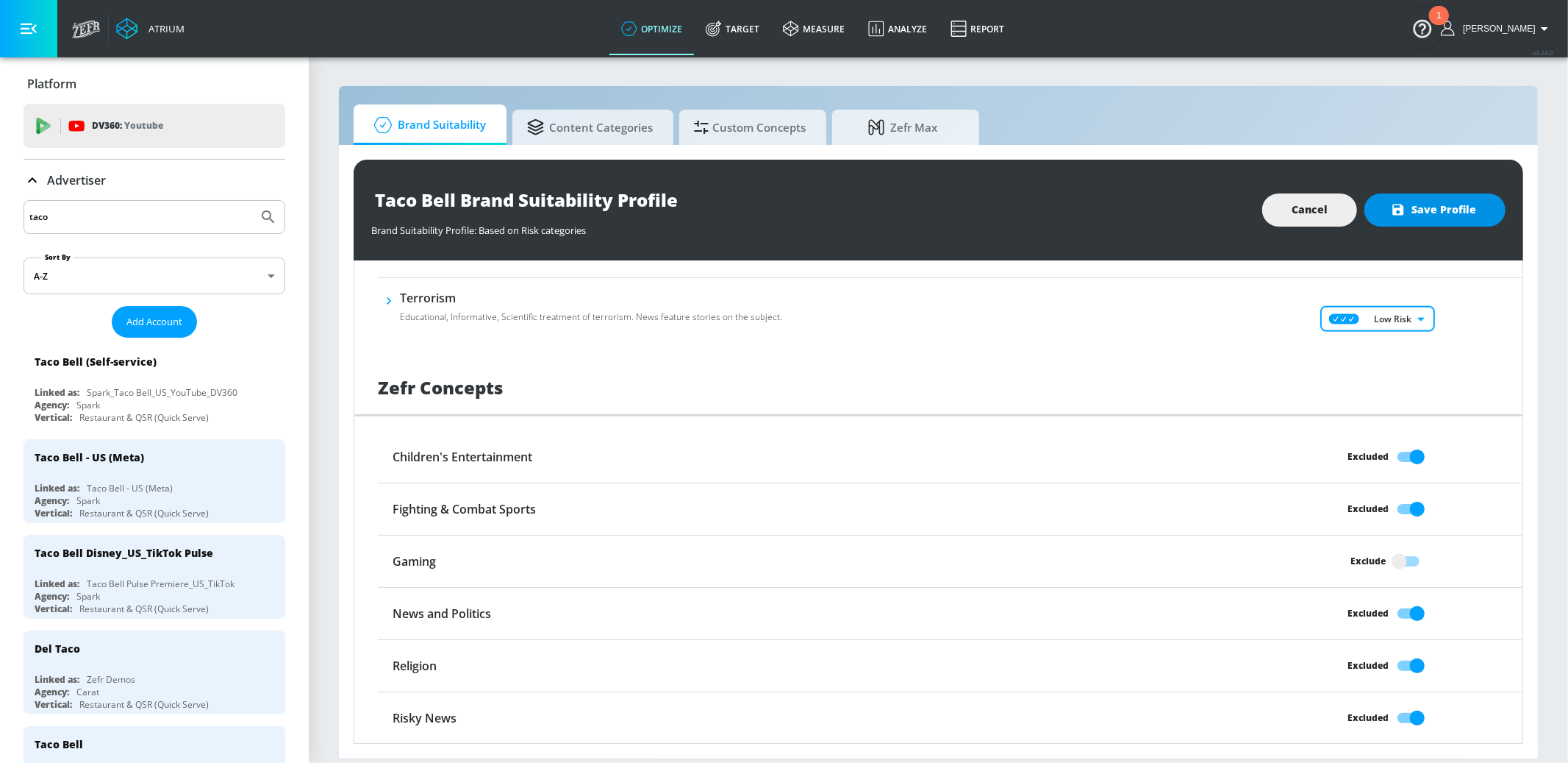
click at [1432, 210] on span "Save Profile" at bounding box center [1435, 210] width 83 height 19
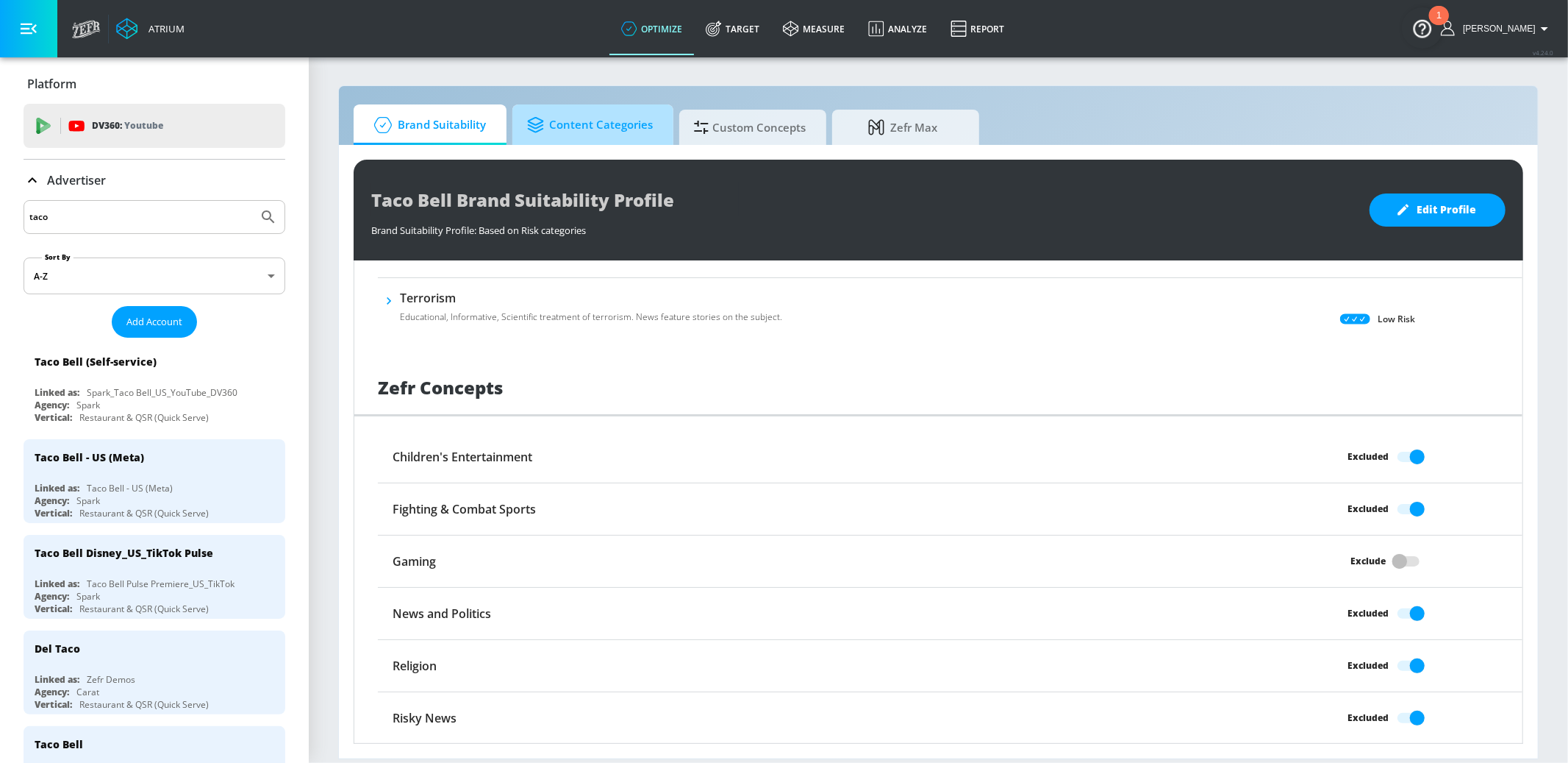
click at [612, 133] on span "Content Categories" at bounding box center [589, 125] width 125 height 36
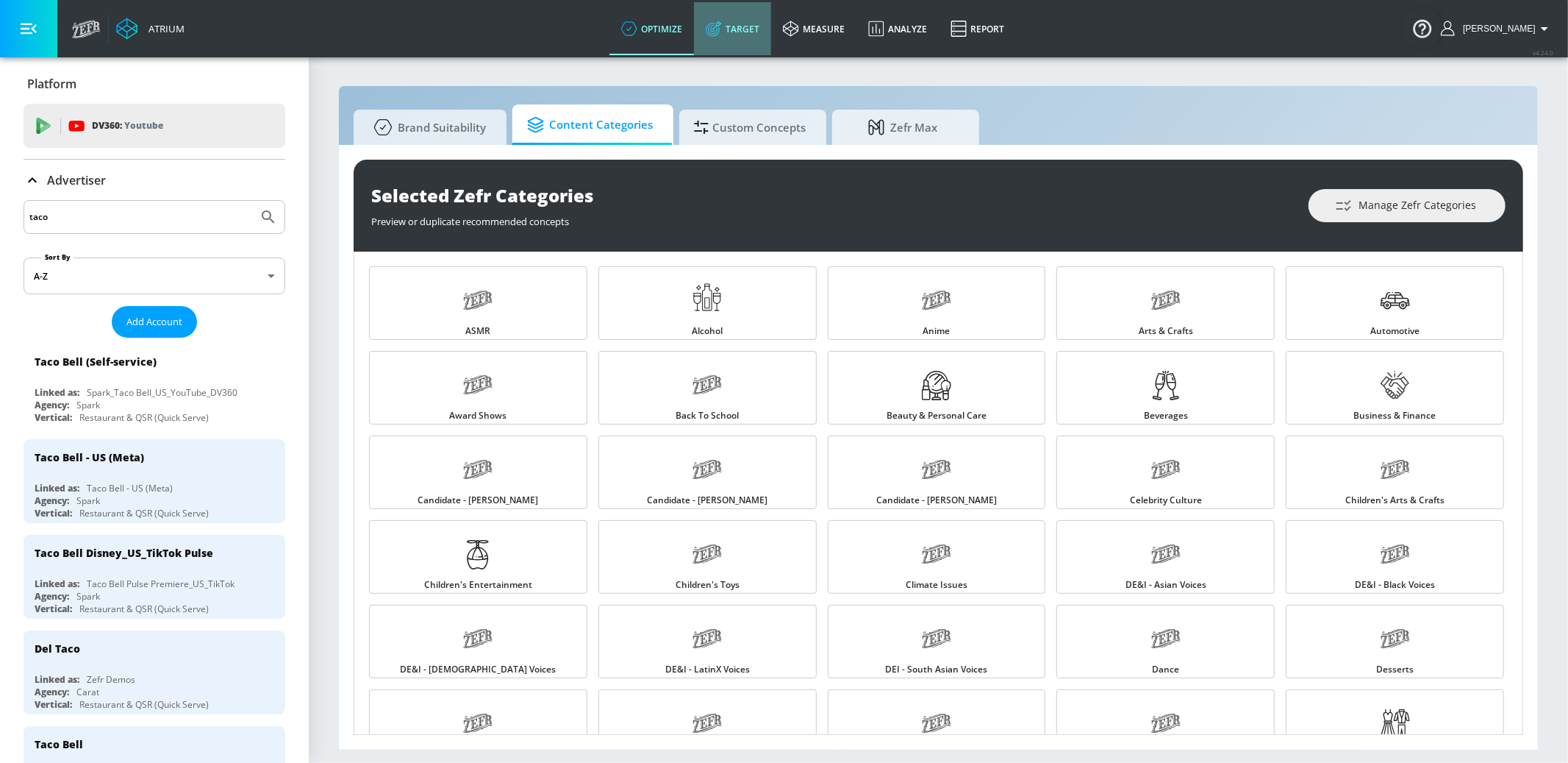
click at [772, 28] on link "Target" at bounding box center [732, 28] width 77 height 53
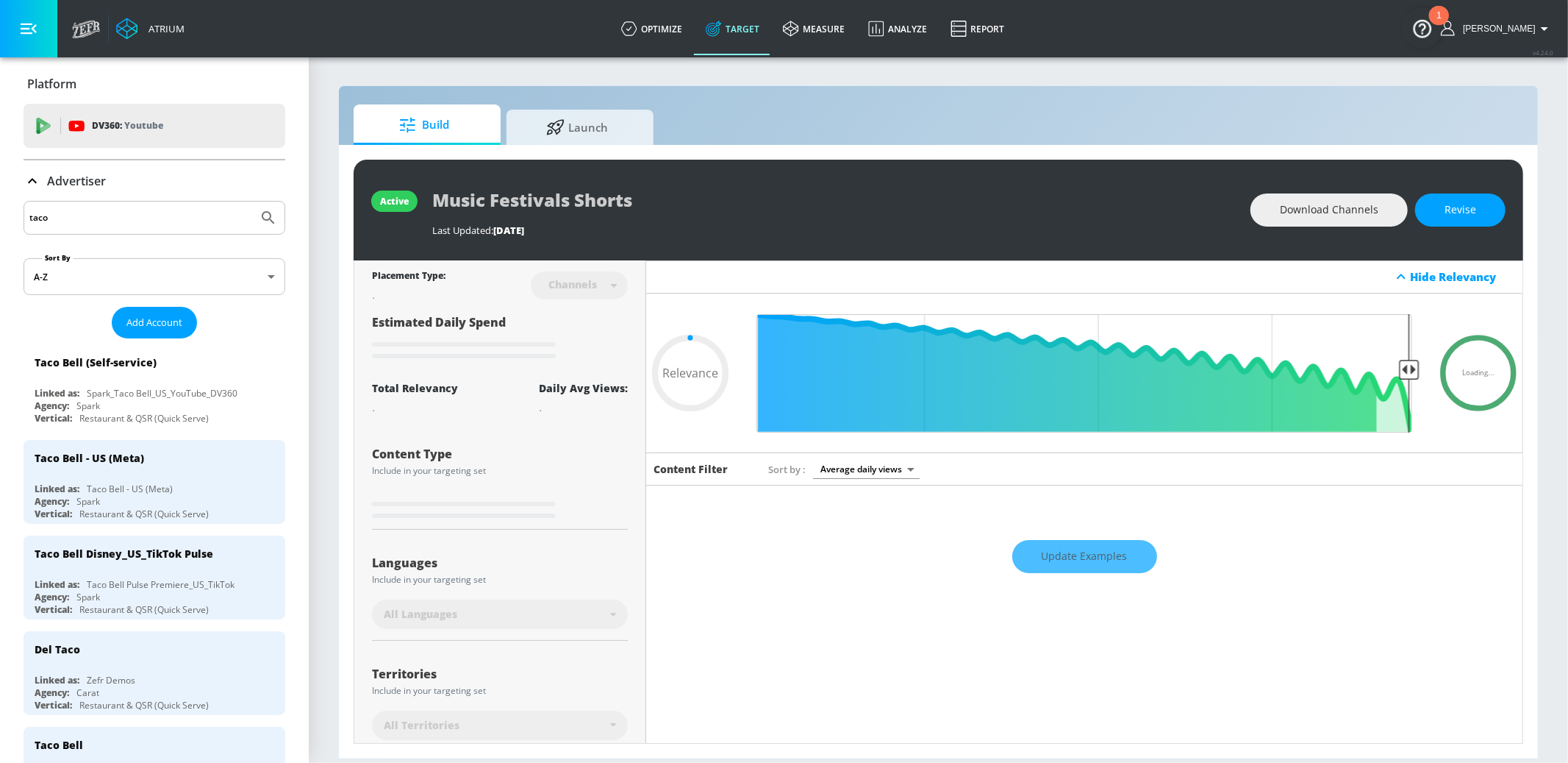
click at [32, 181] on icon at bounding box center [32, 181] width 18 height 18
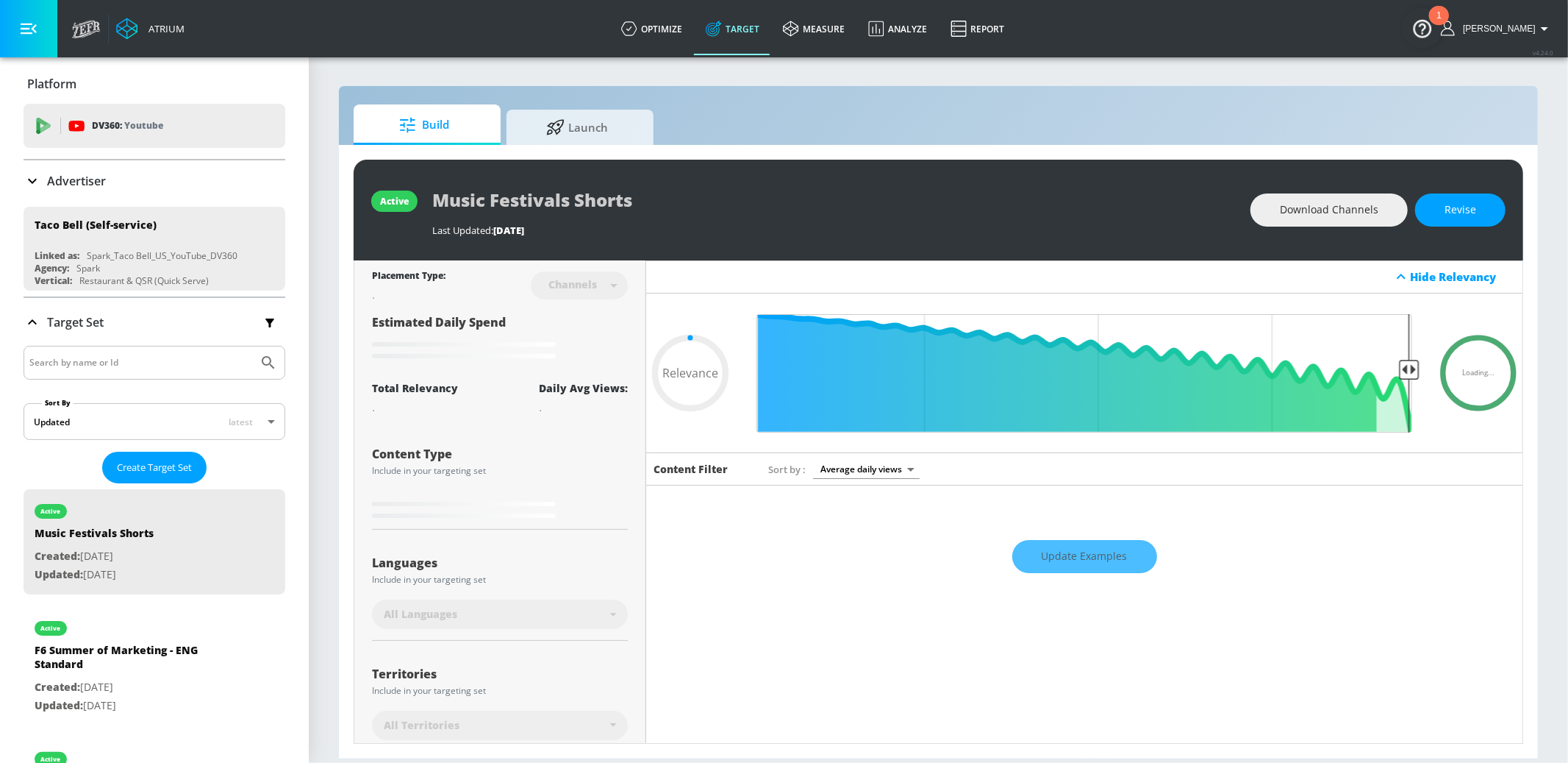
type input "0.66"
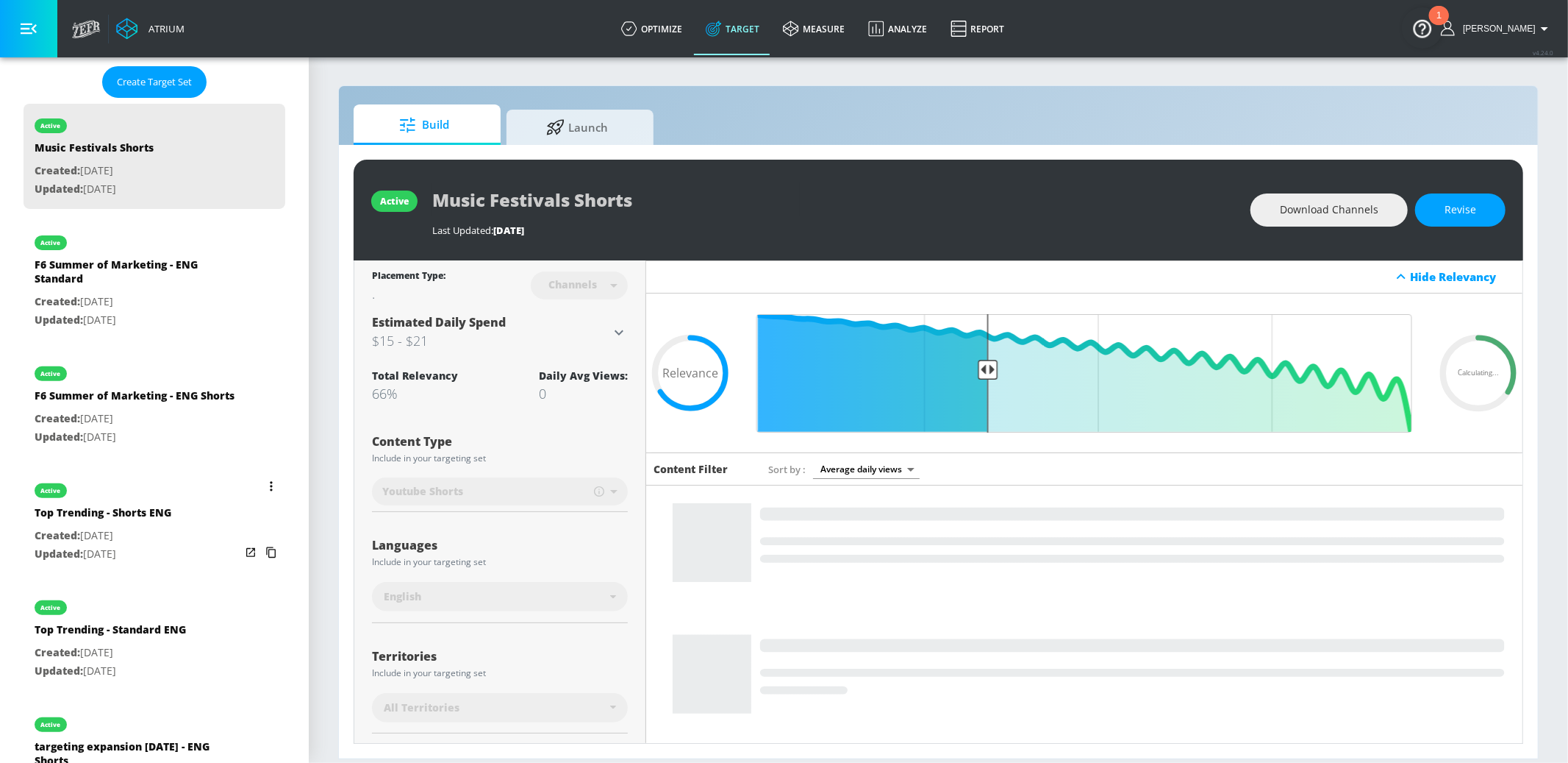
scroll to position [394, 0]
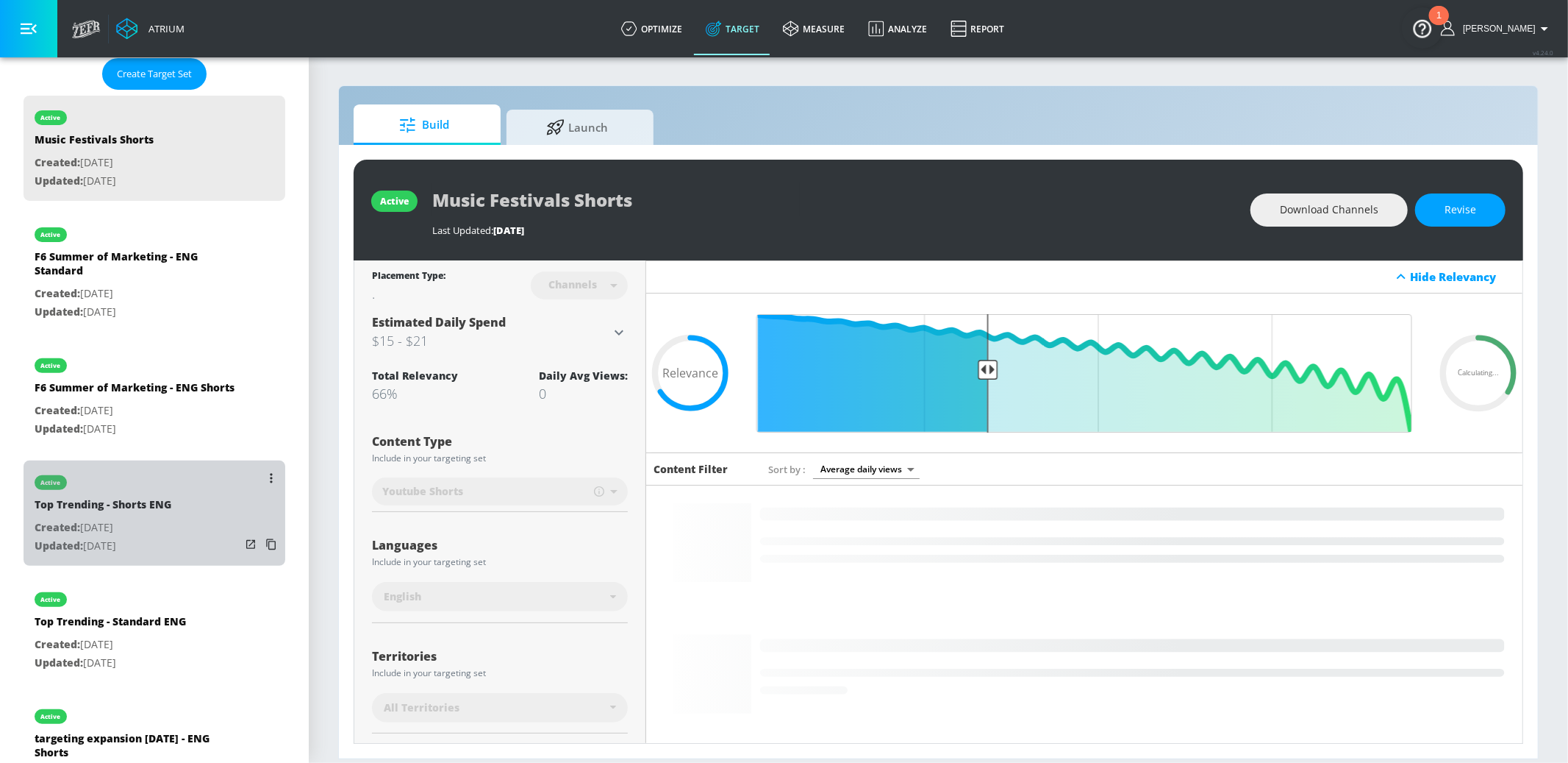
click at [167, 538] on p "Updated: [DATE]" at bounding box center [103, 546] width 137 height 19
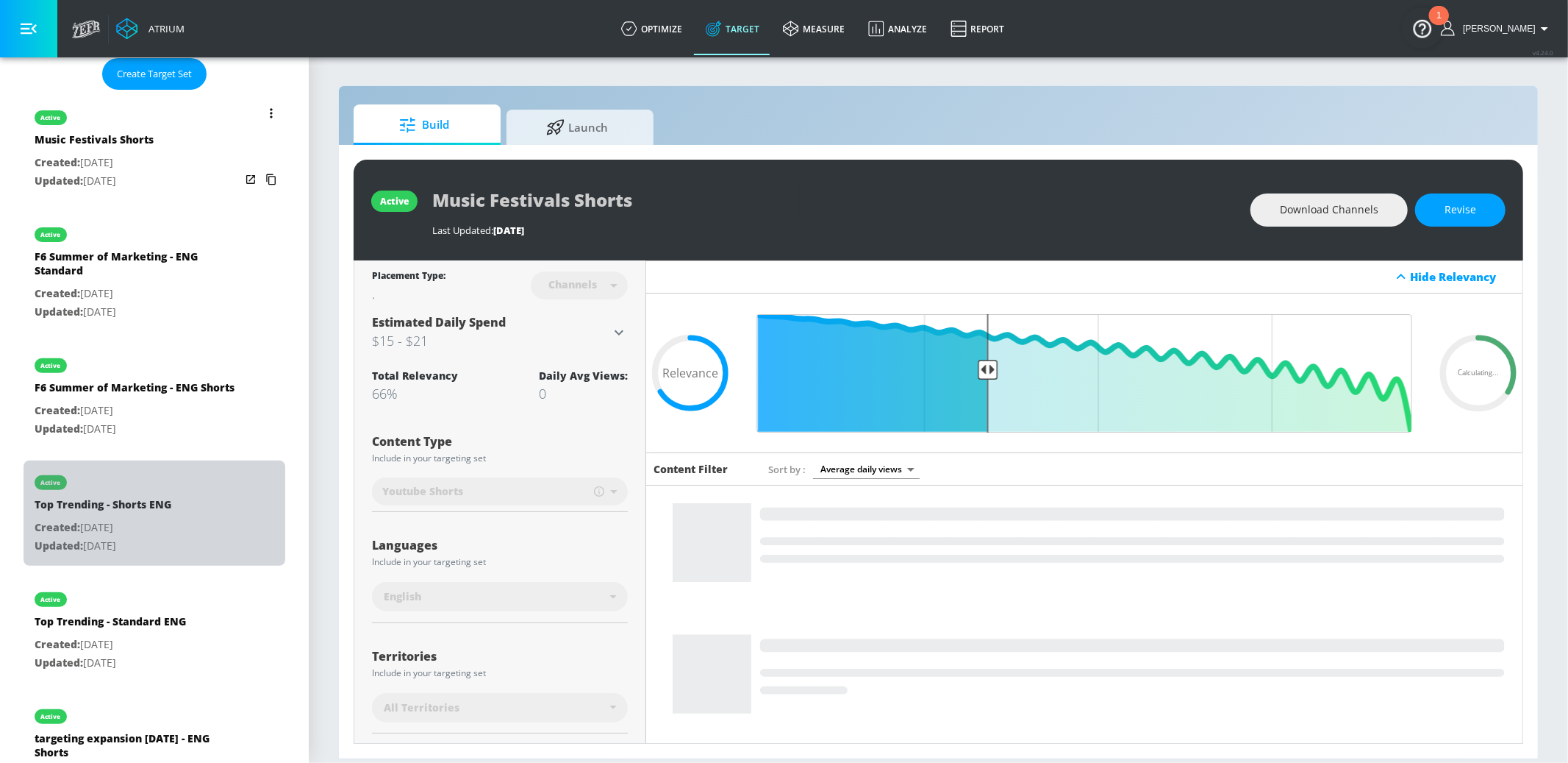
type input "Top Trending - Shorts ENG"
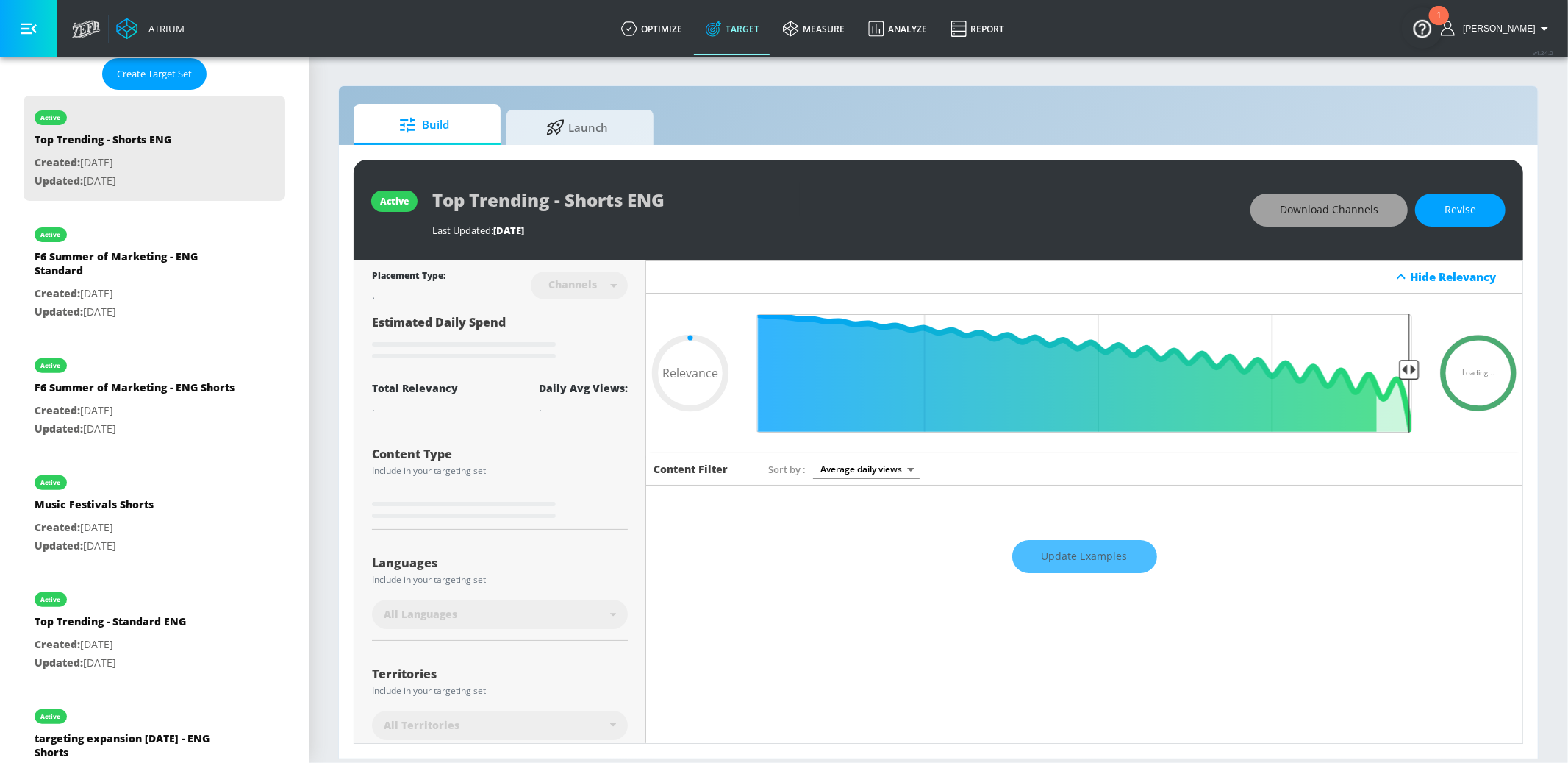
click at [1347, 205] on span "Download Channels" at bounding box center [1329, 210] width 99 height 19
type input "0.55"
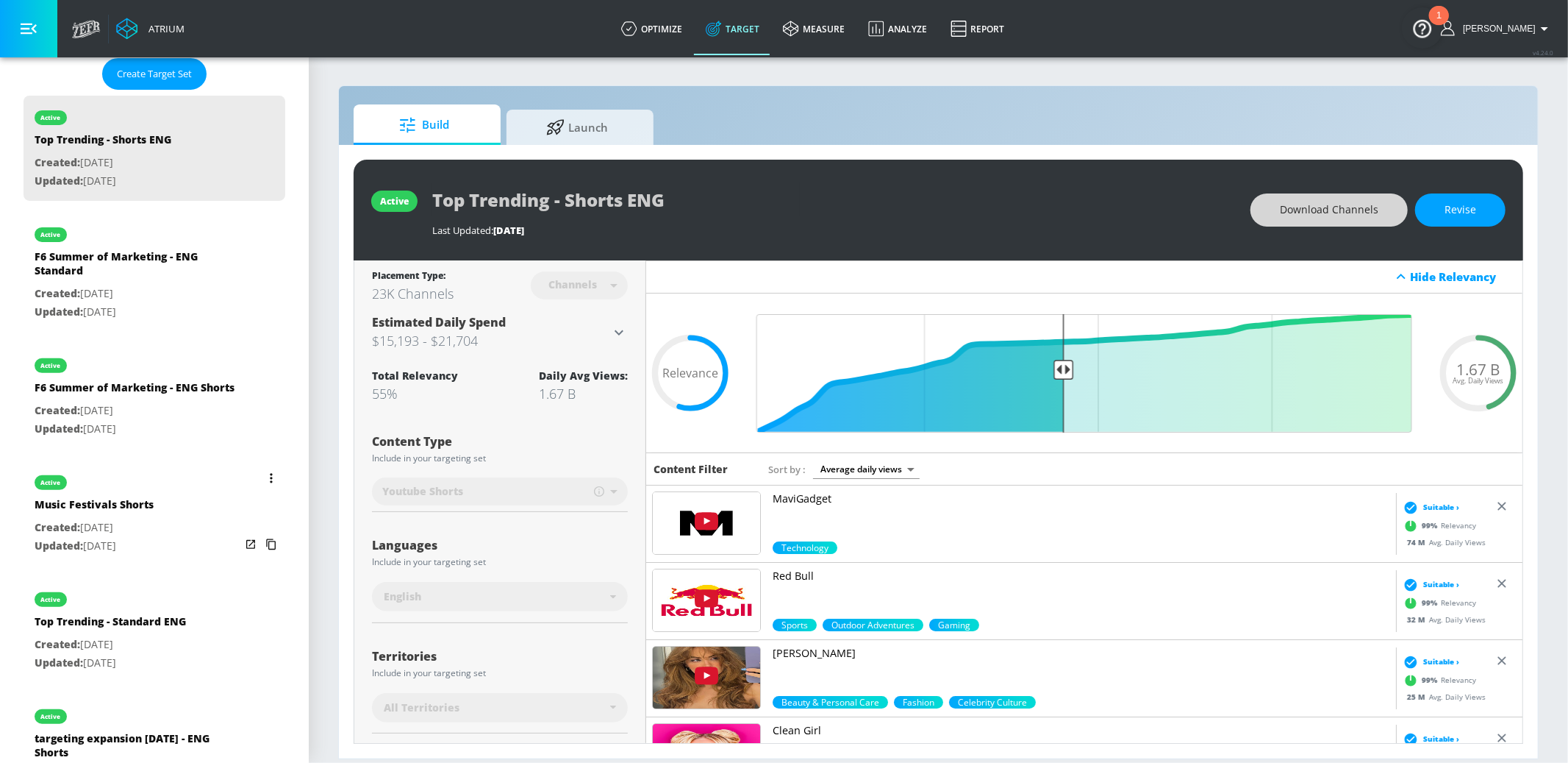
drag, startPoint x: 156, startPoint y: 636, endPoint x: 134, endPoint y: 628, distance: 23.4
click at [156, 636] on p "Created: [DATE]" at bounding box center [110, 645] width 151 height 19
type input "Top Trending - Standard ENG"
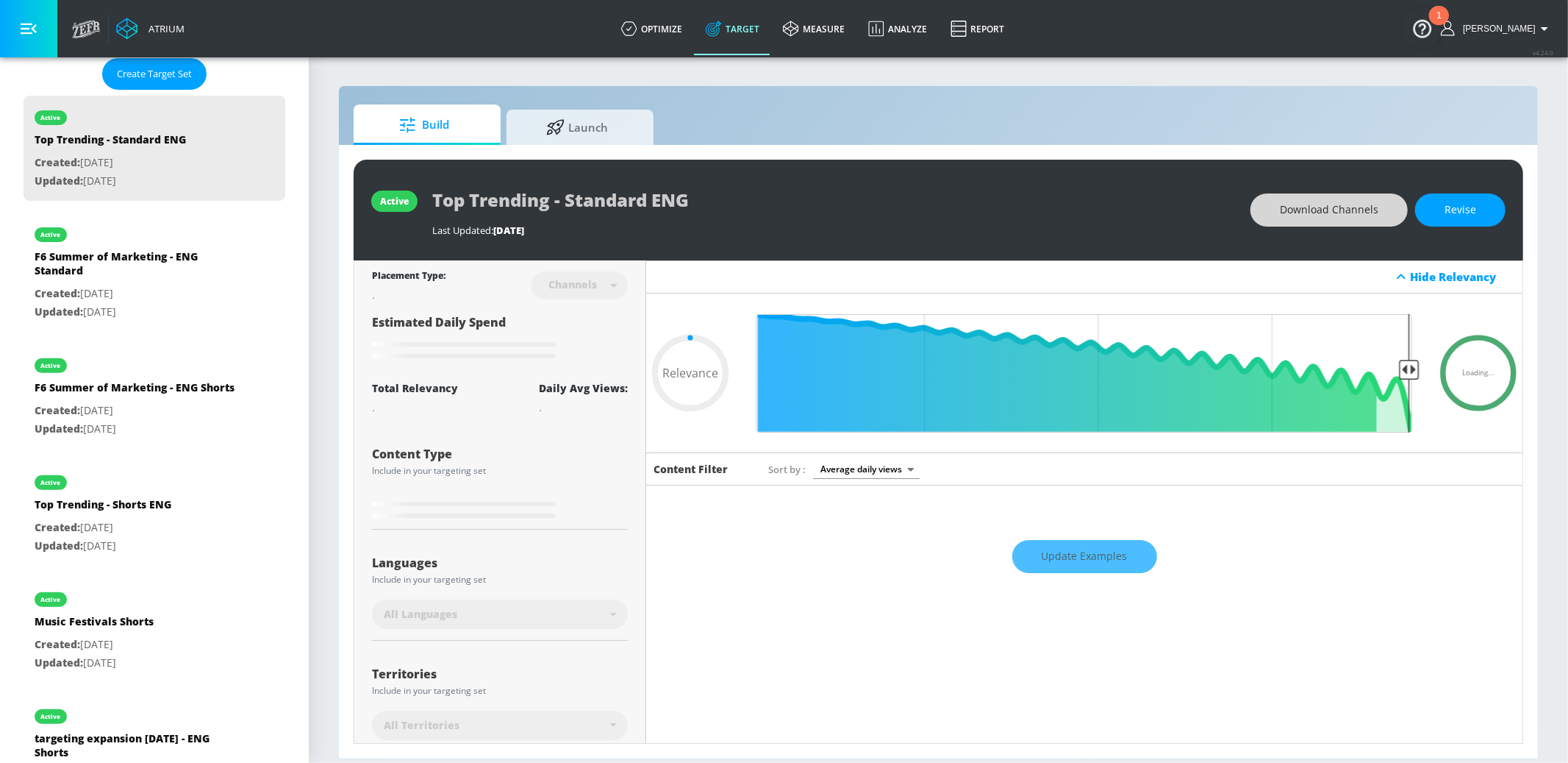
type input "0.58"
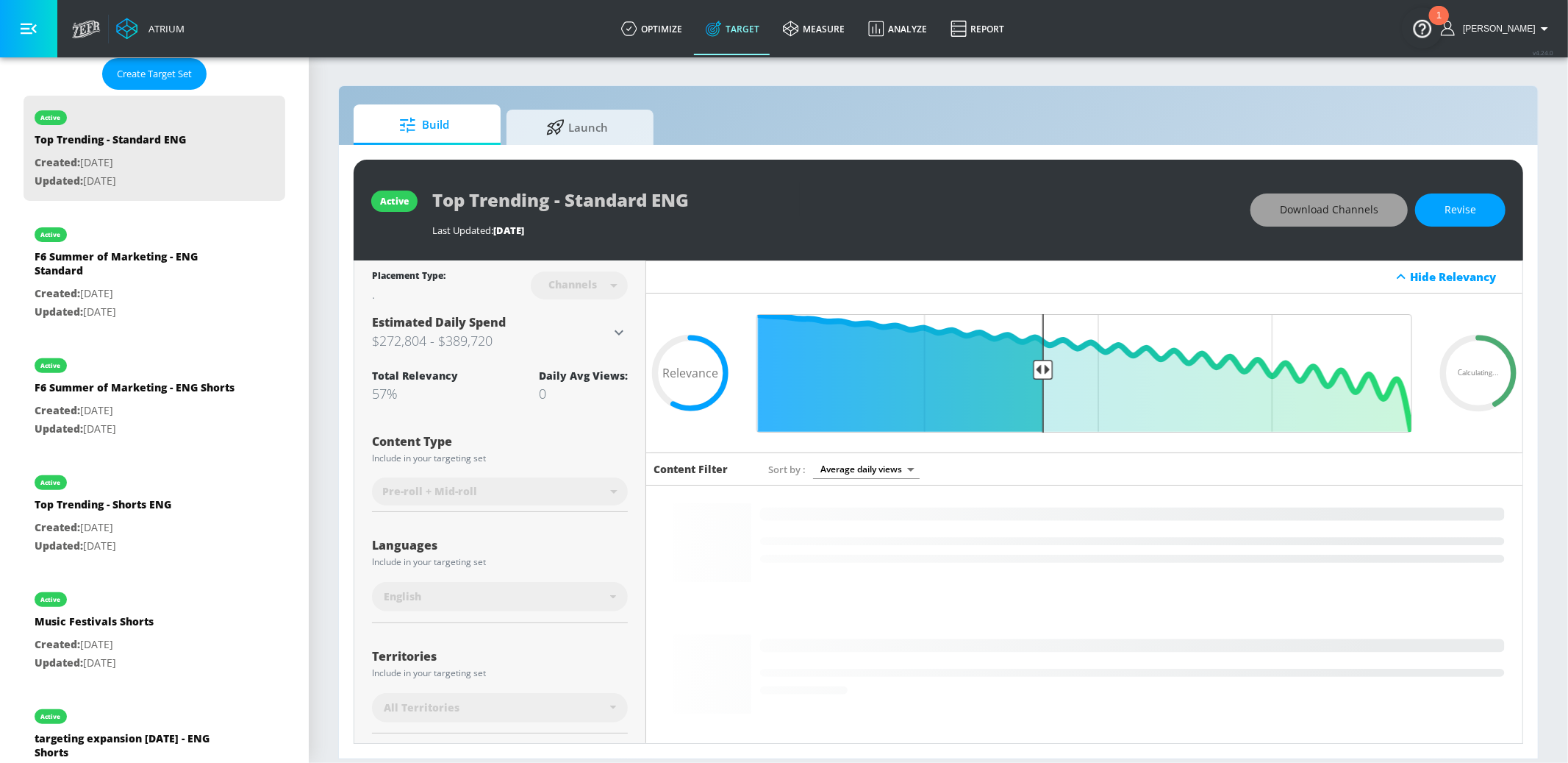
click at [1347, 217] on span "Download Channels" at bounding box center [1329, 210] width 99 height 19
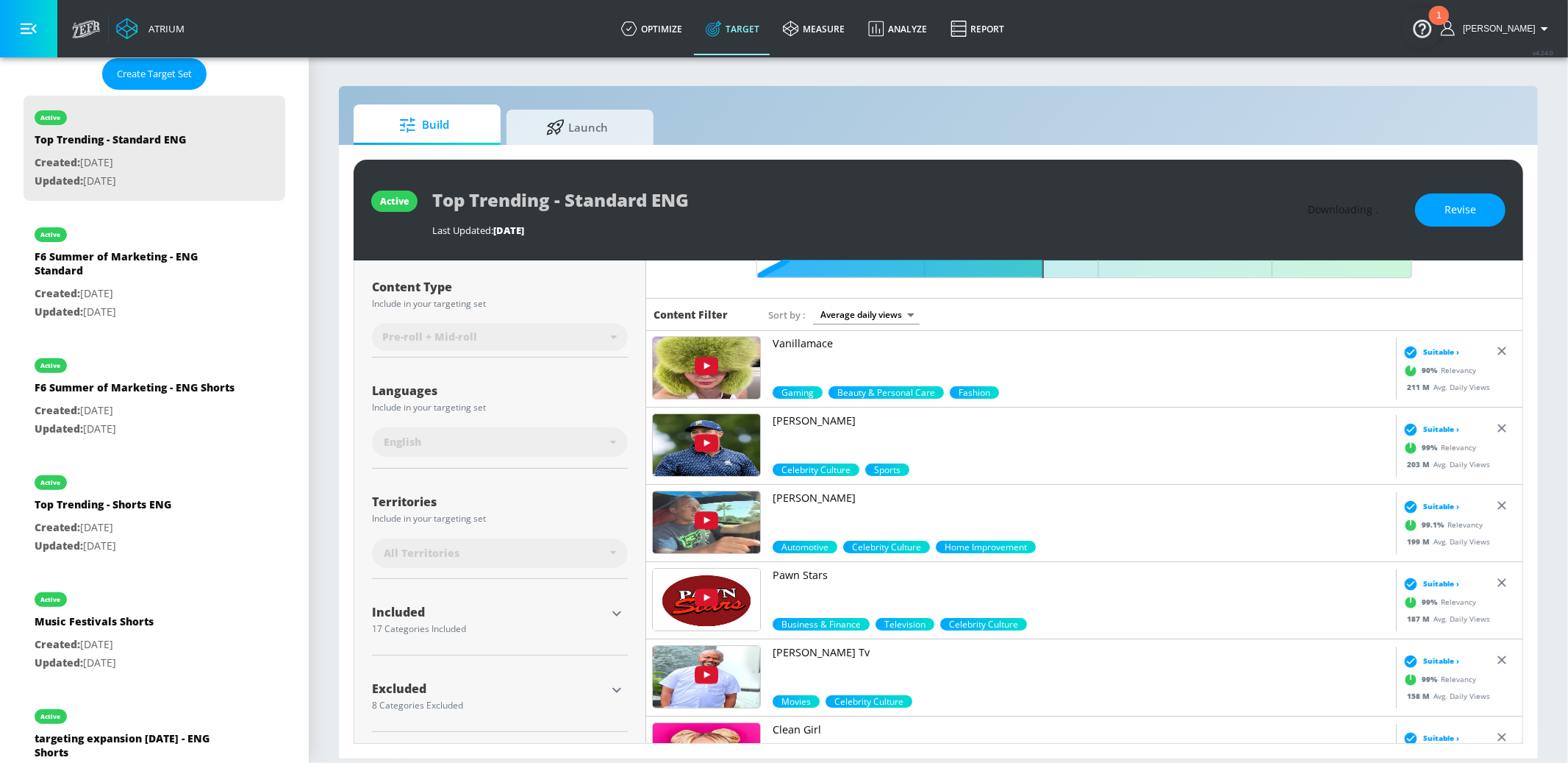
scroll to position [307, 0]
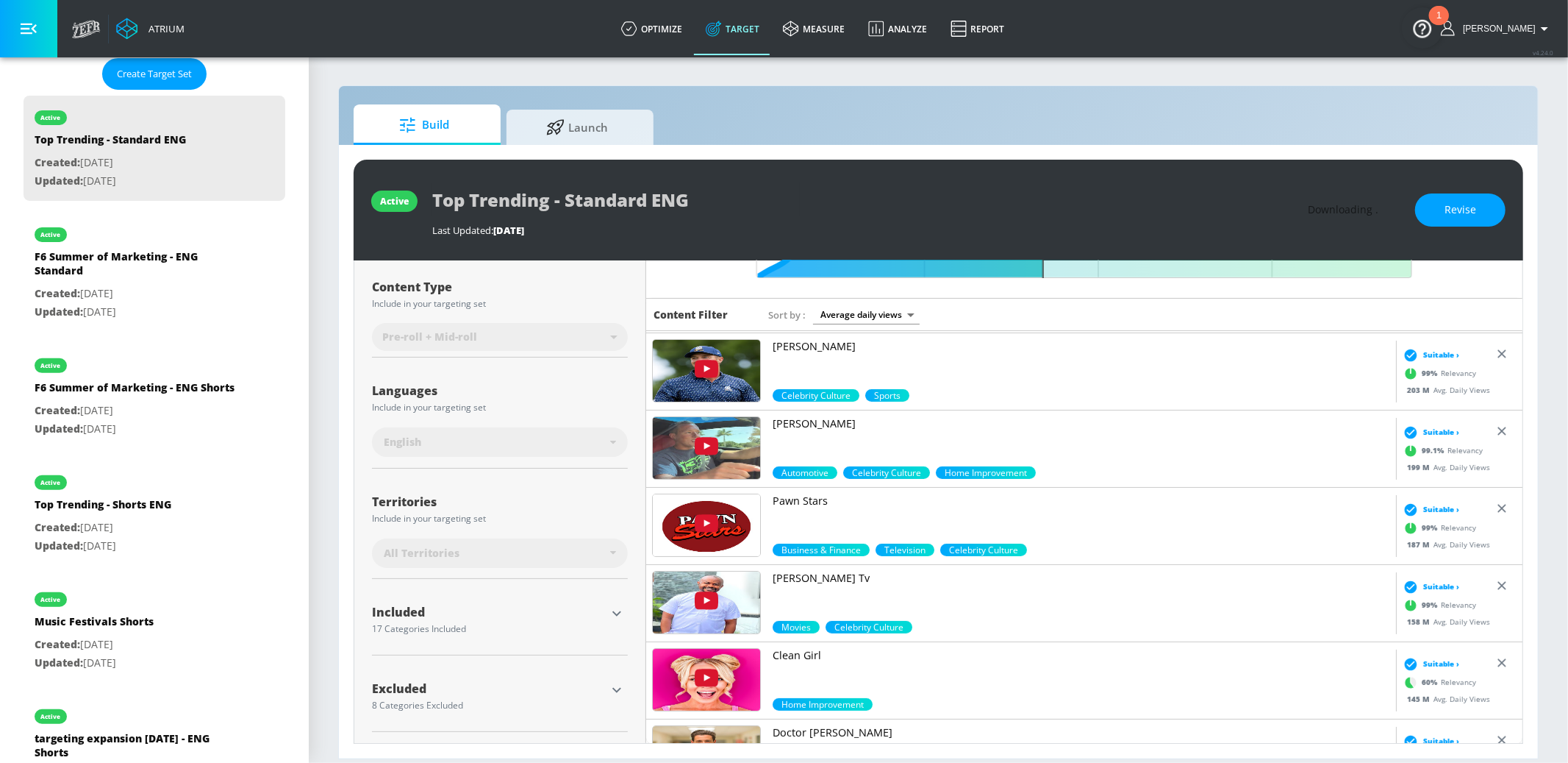
click at [791, 662] on p "Clean Girl" at bounding box center [1081, 655] width 618 height 15
